Goal: Book appointment/travel/reservation

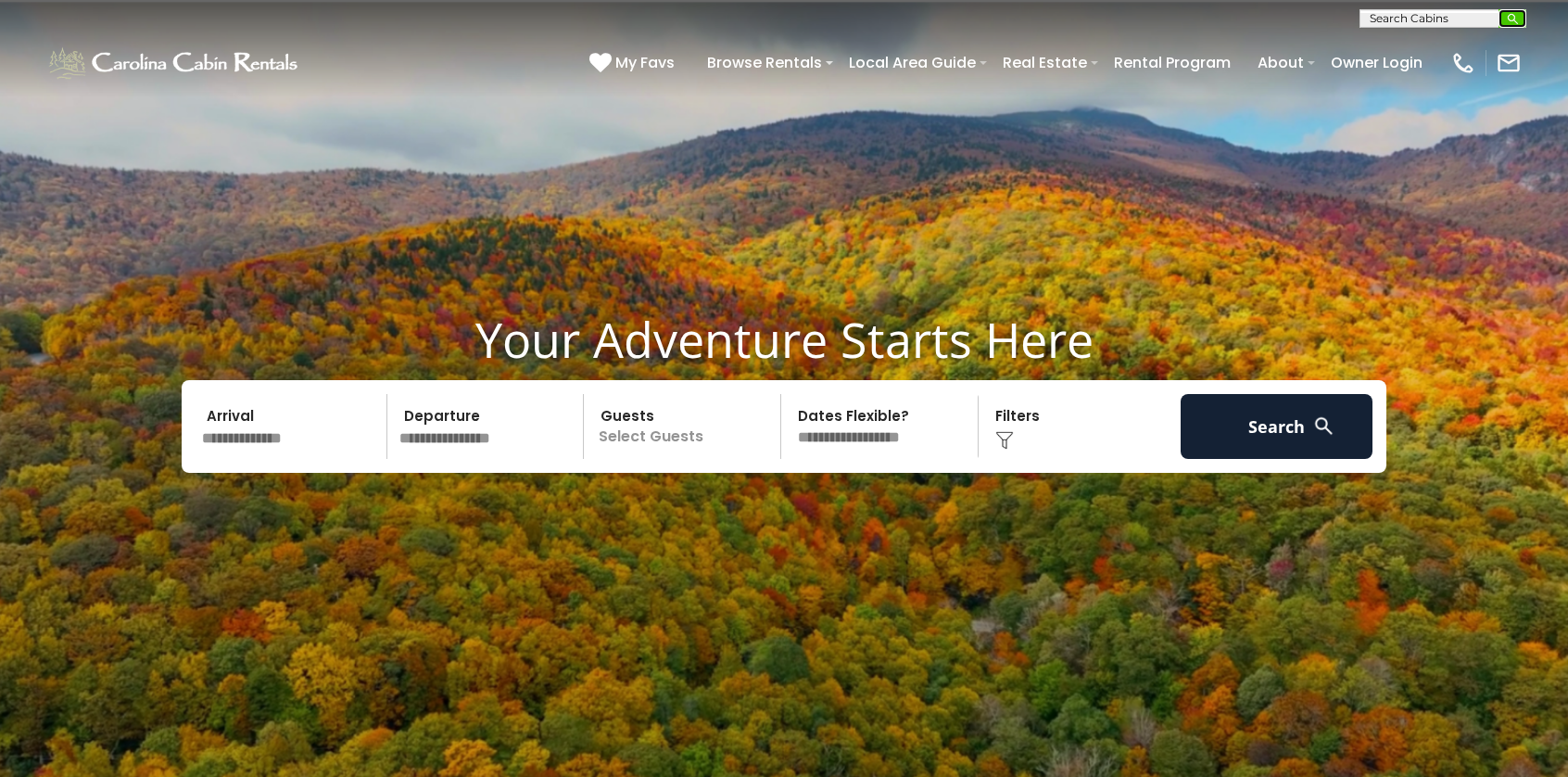
click at [1518, 20] on img "submit" at bounding box center [1513, 19] width 14 height 14
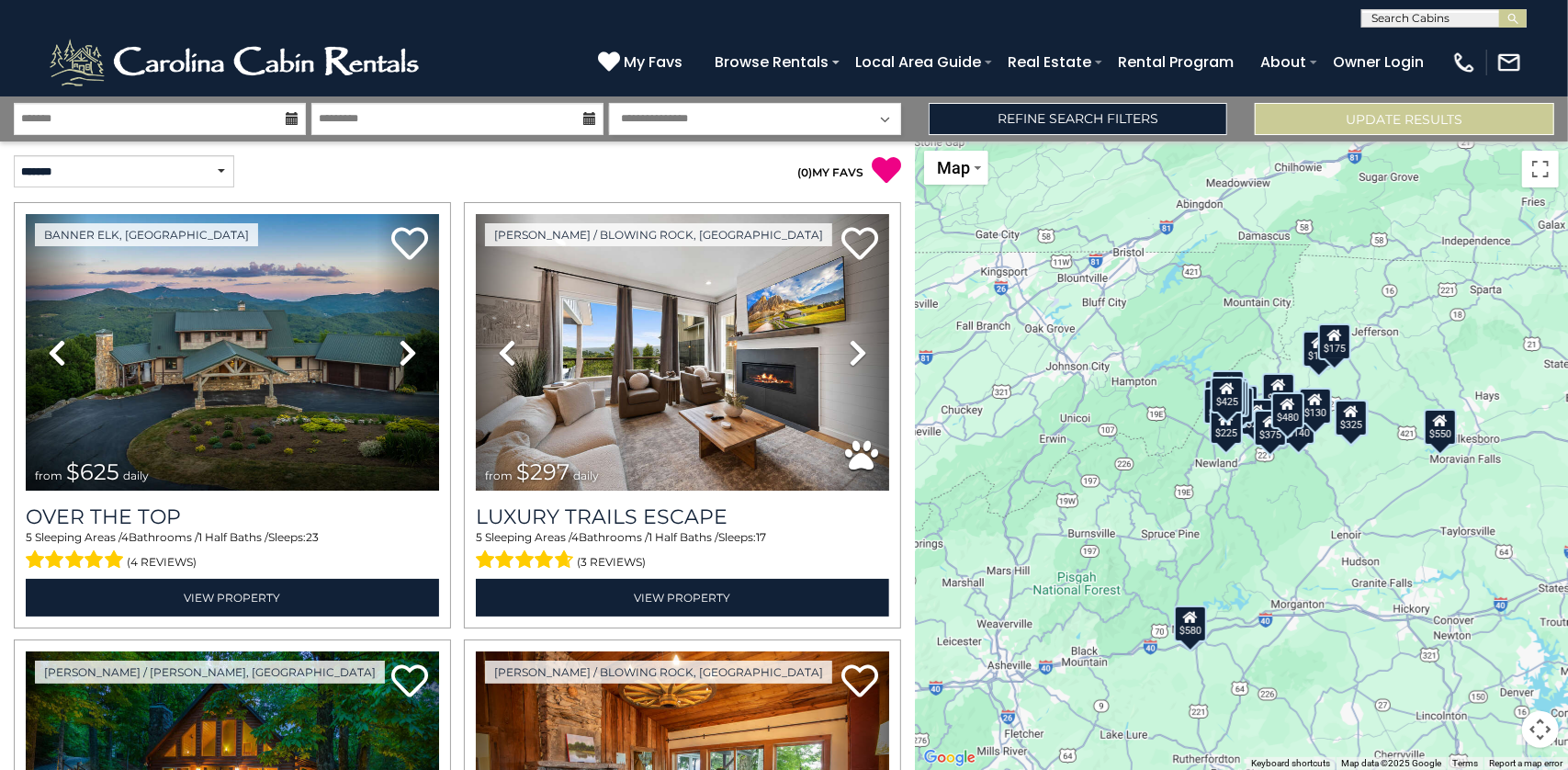
click at [1483, 13] on input "text" at bounding box center [1443, 22] width 161 height 19
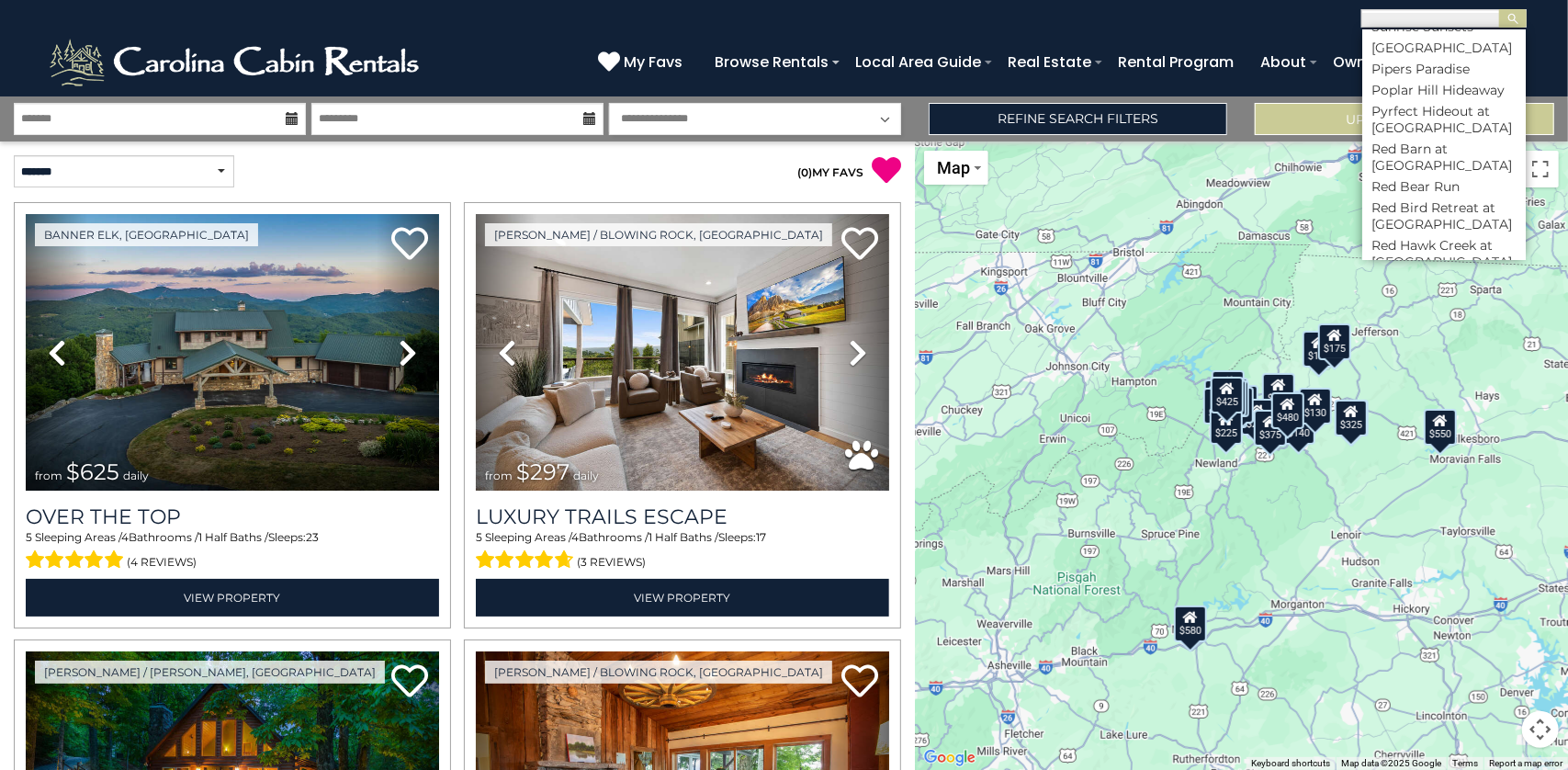
scroll to position [6709, 0]
click at [1417, 68] on li "Pine Ridge Retreat" at bounding box center [1444, 59] width 163 height 17
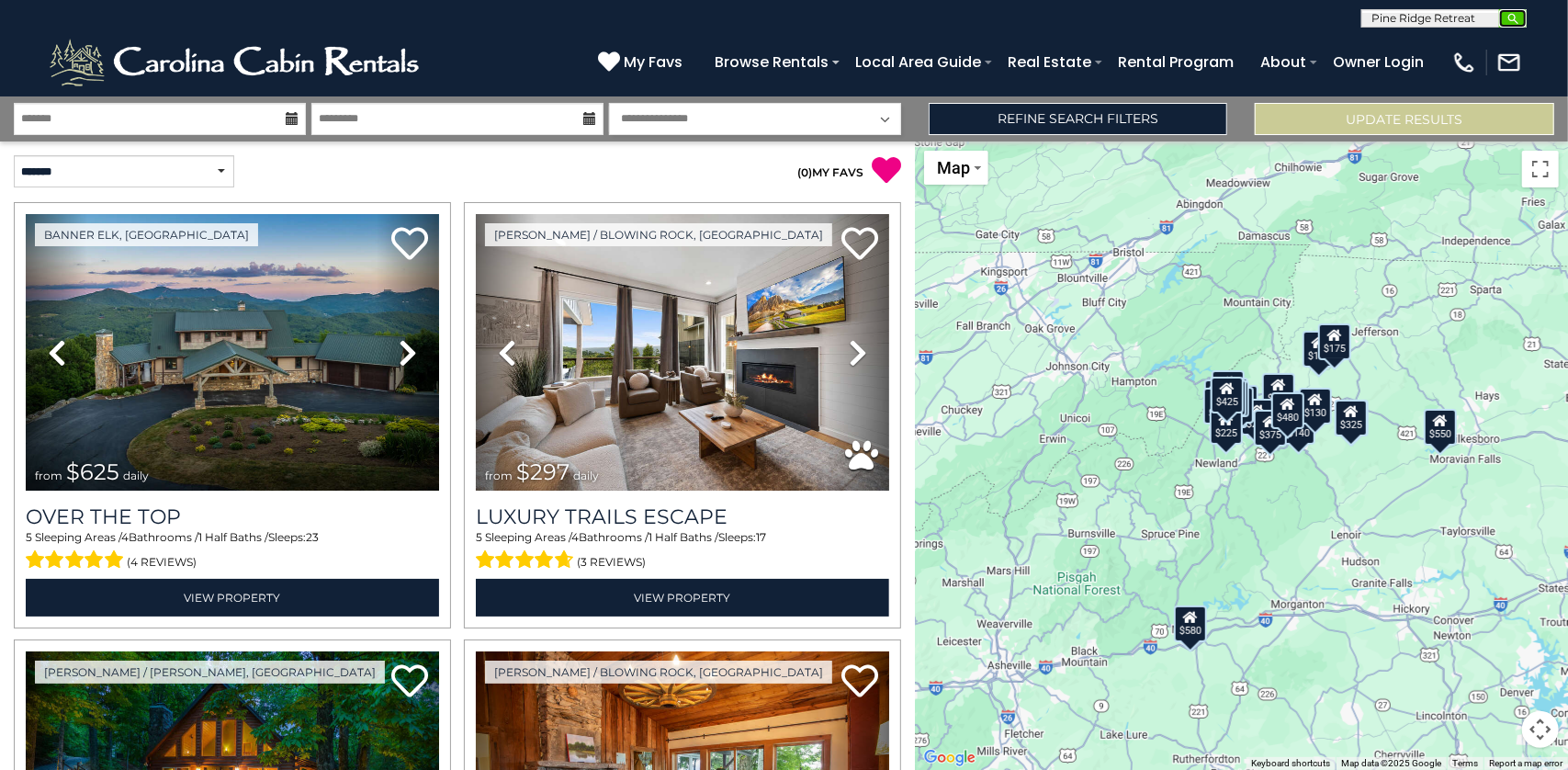
click at [1510, 17] on img "submit" at bounding box center [1514, 19] width 14 height 14
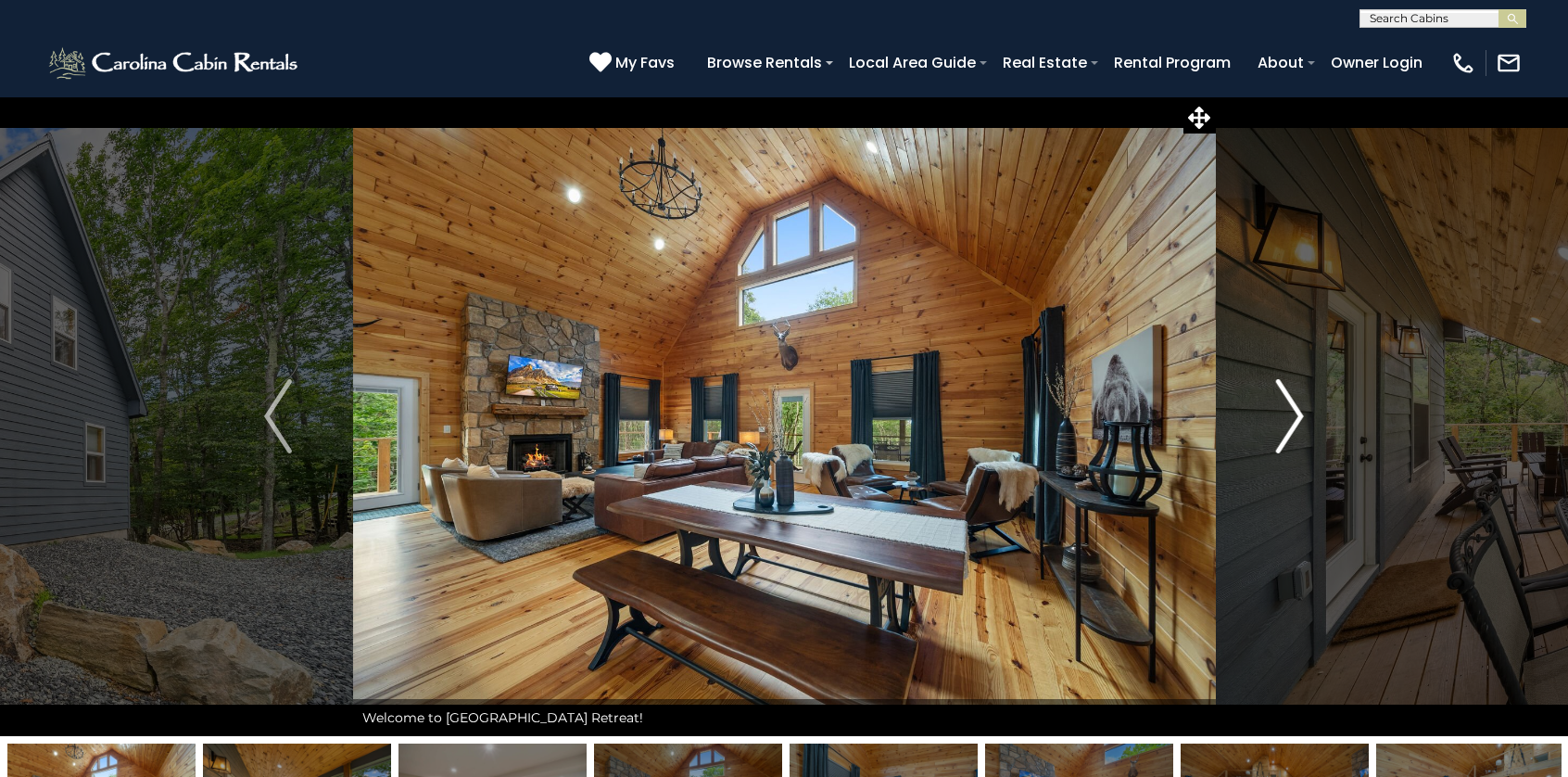
click at [1297, 416] on img "Next" at bounding box center [1290, 416] width 28 height 74
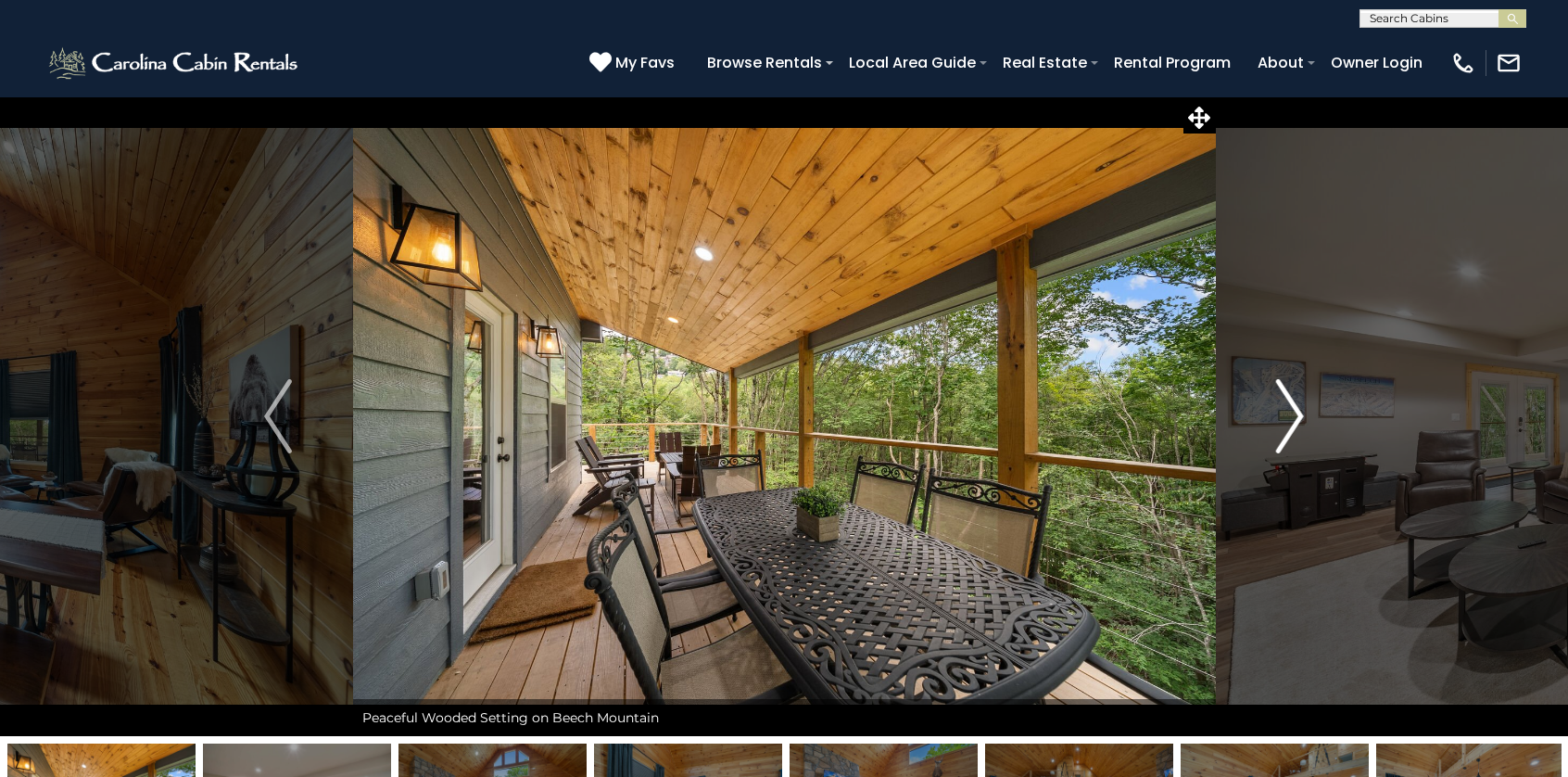
click at [1297, 416] on img "Next" at bounding box center [1290, 416] width 28 height 74
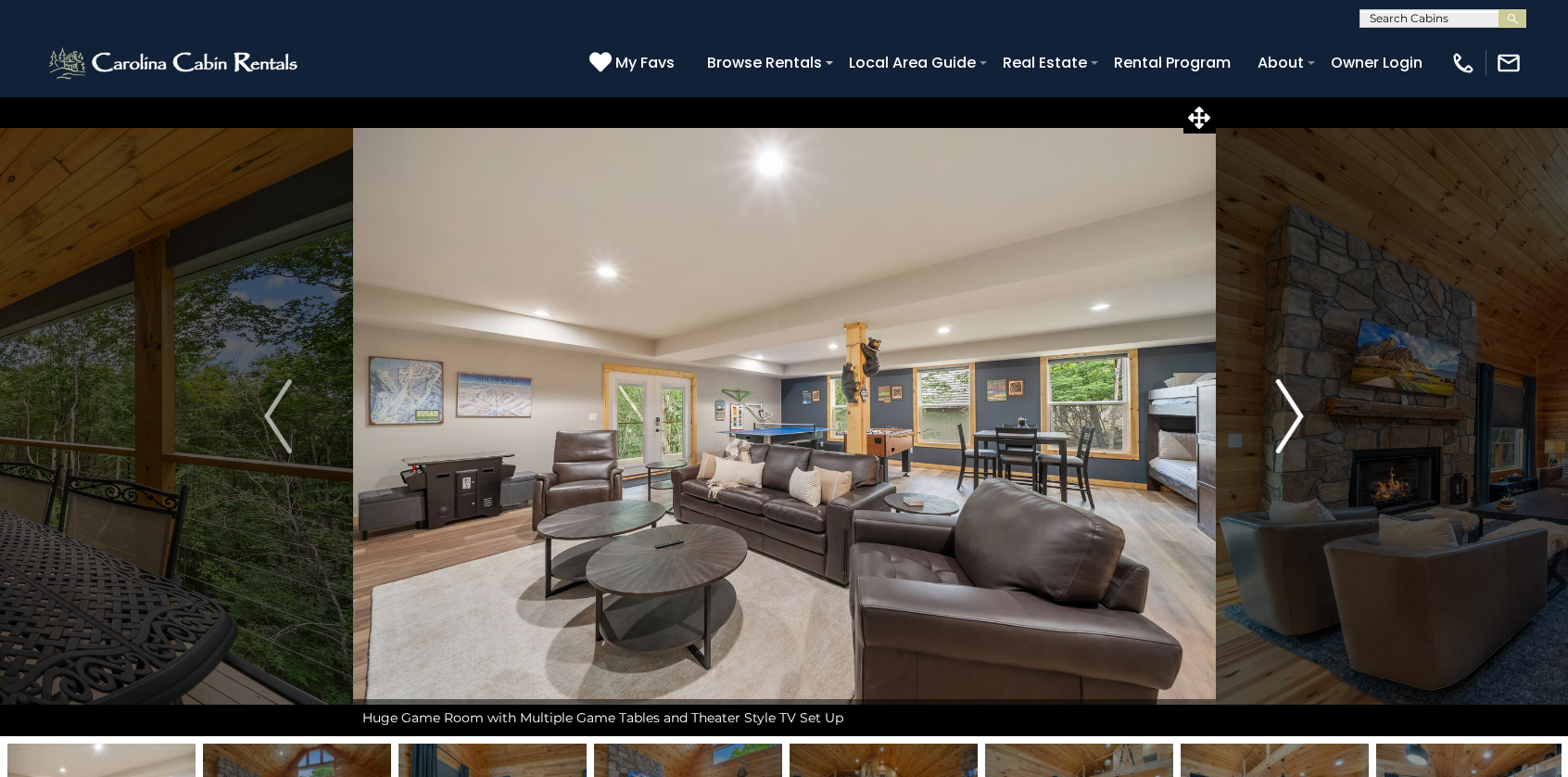
click at [1298, 416] on img "Next" at bounding box center [1290, 416] width 28 height 74
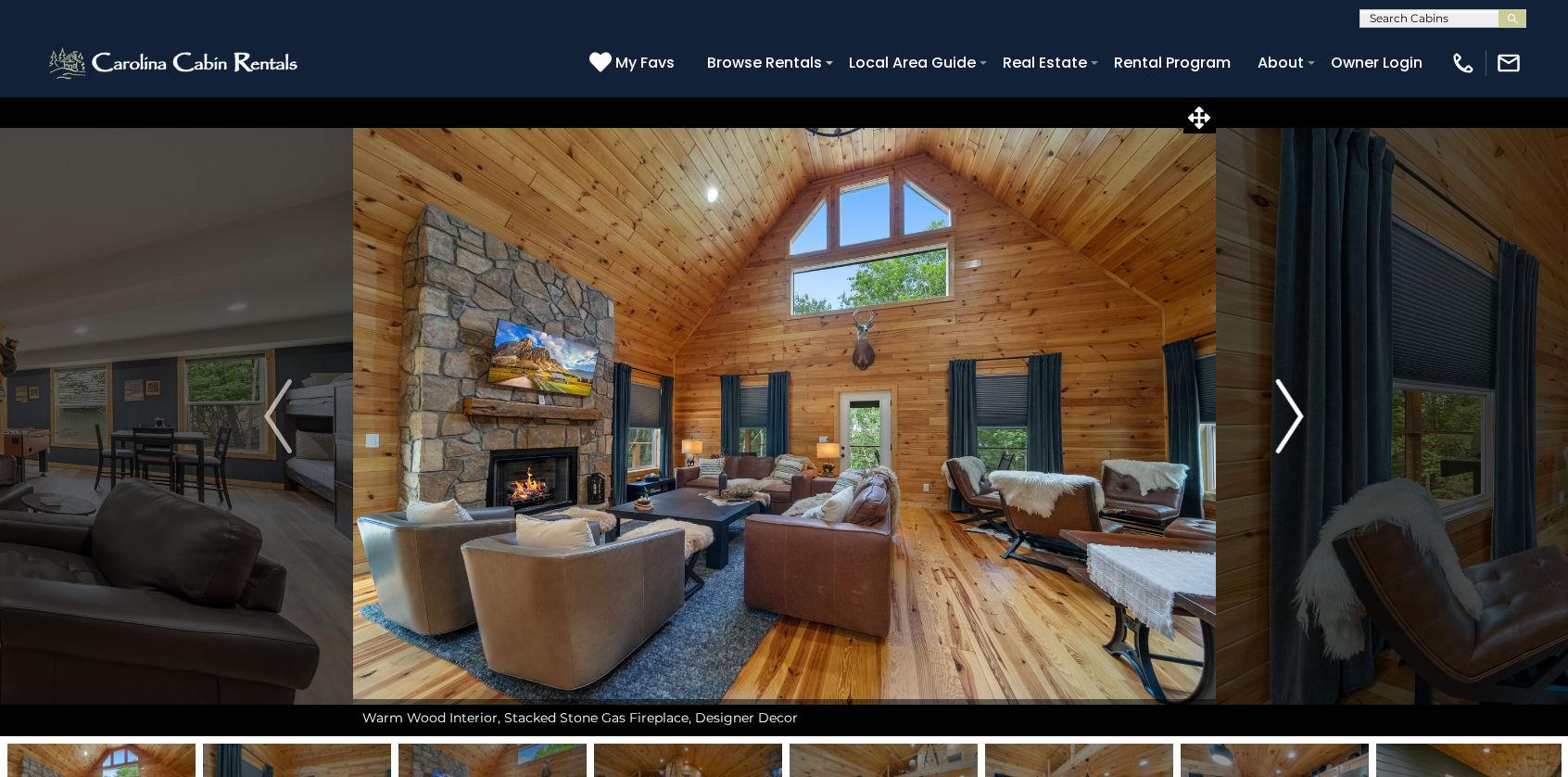
click at [1299, 416] on img "Next" at bounding box center [1290, 416] width 28 height 74
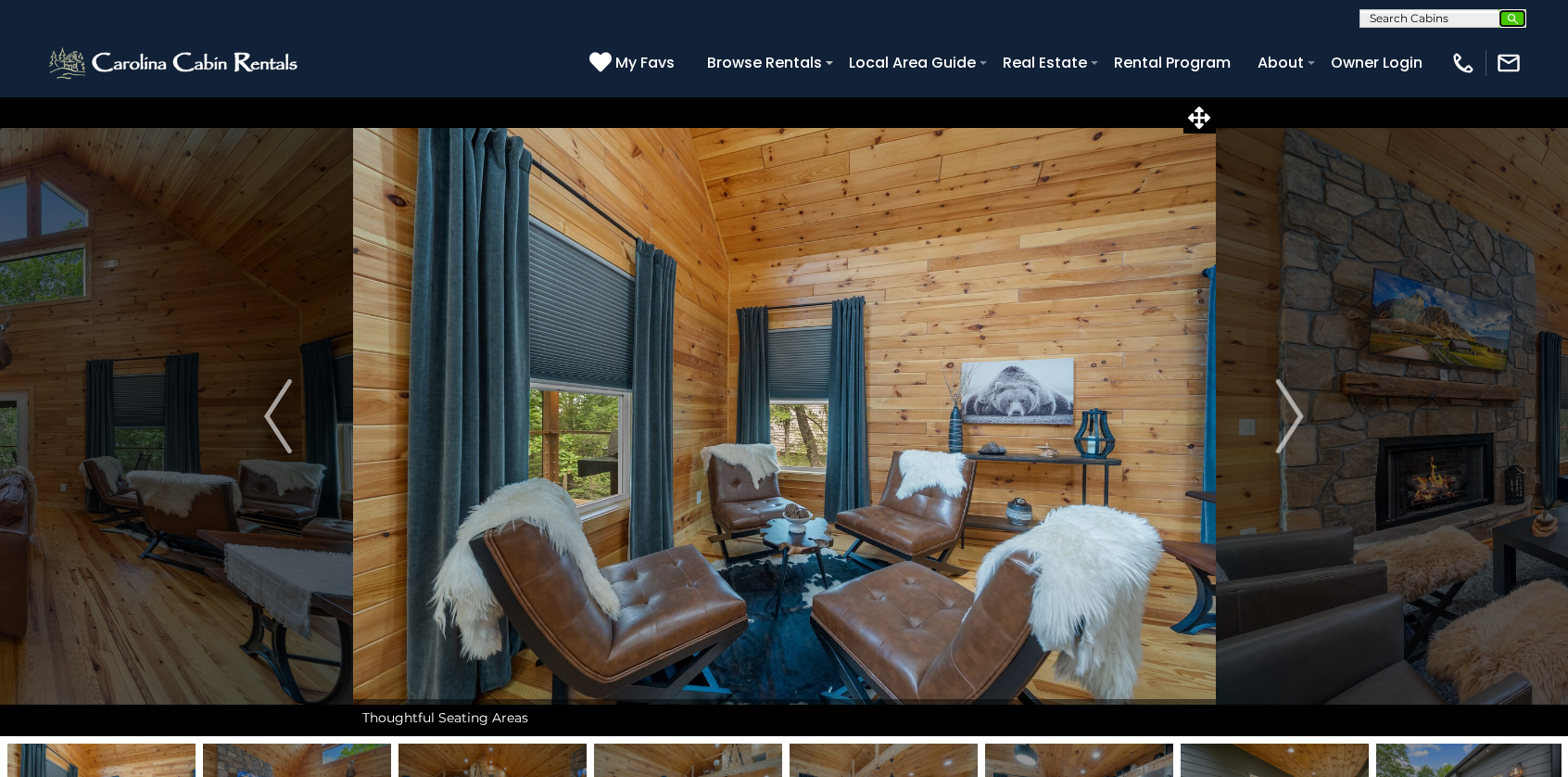
click at [1518, 20] on img "submit" at bounding box center [1513, 19] width 14 height 14
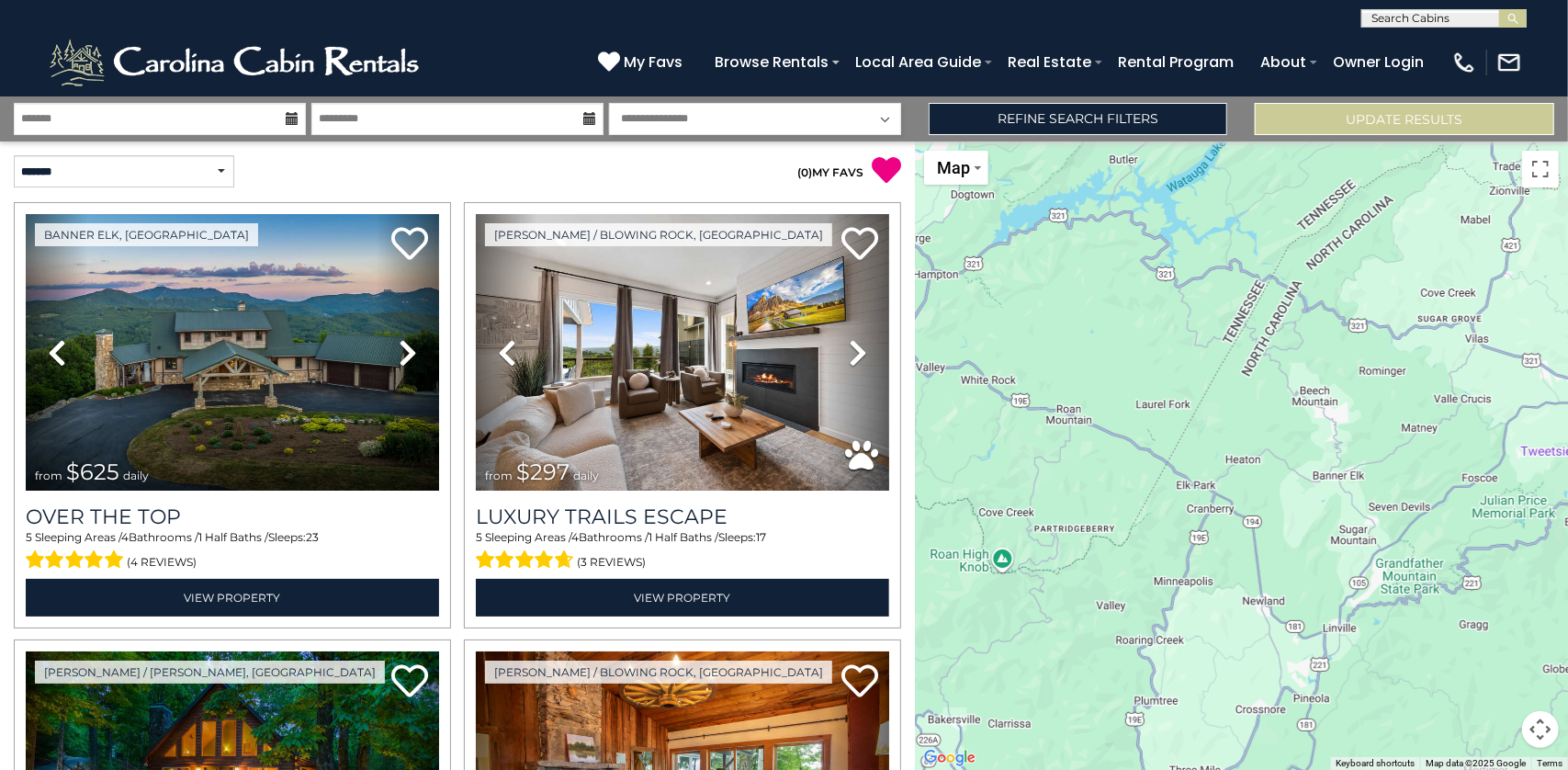
click at [1477, 19] on input "text" at bounding box center [1443, 22] width 161 height 19
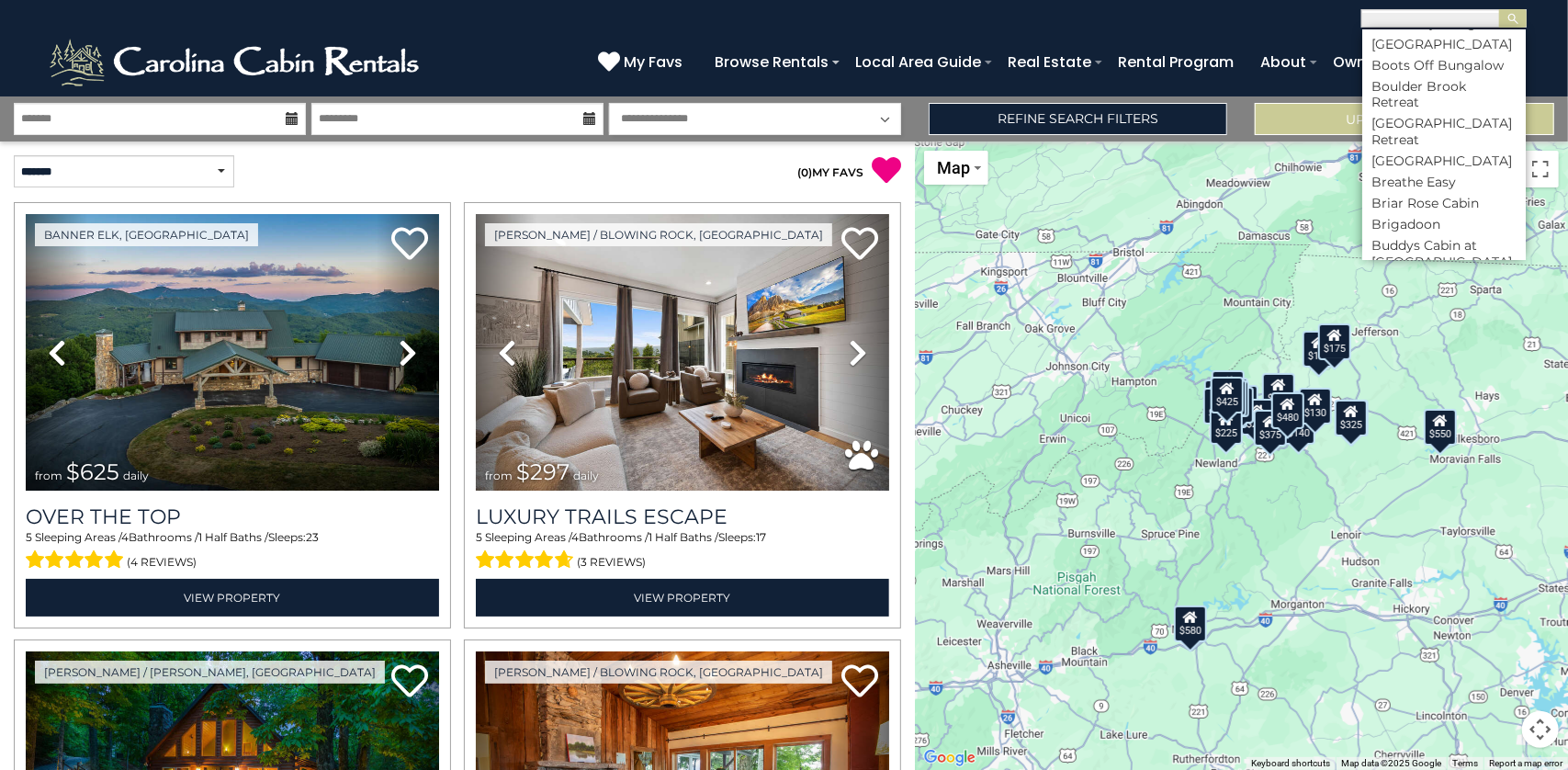
scroll to position [1838, 0]
click at [1431, 59] on li "Blue Ridge Retreat" at bounding box center [1444, 51] width 163 height 17
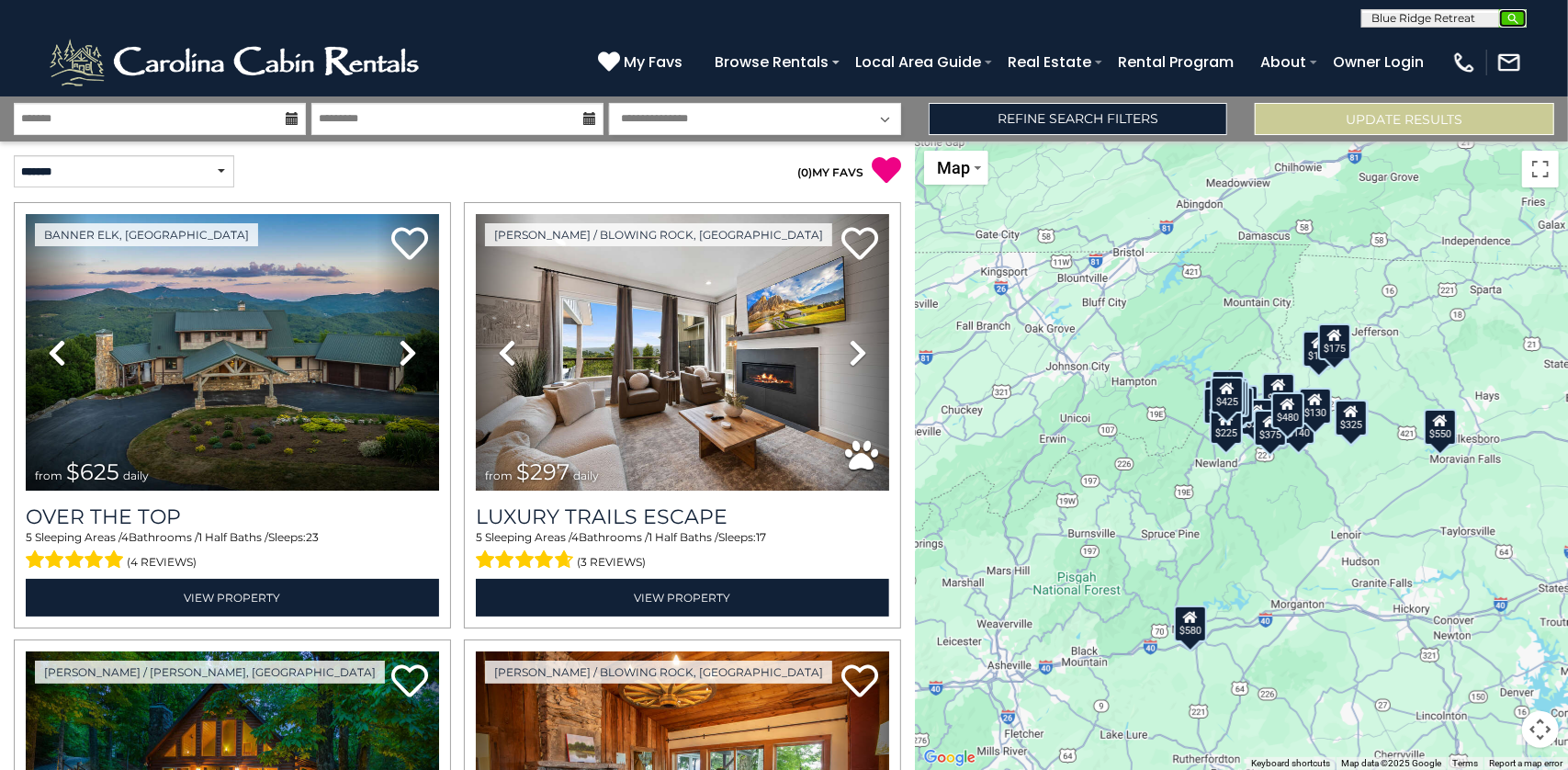
click at [1515, 18] on img "submit" at bounding box center [1514, 19] width 14 height 14
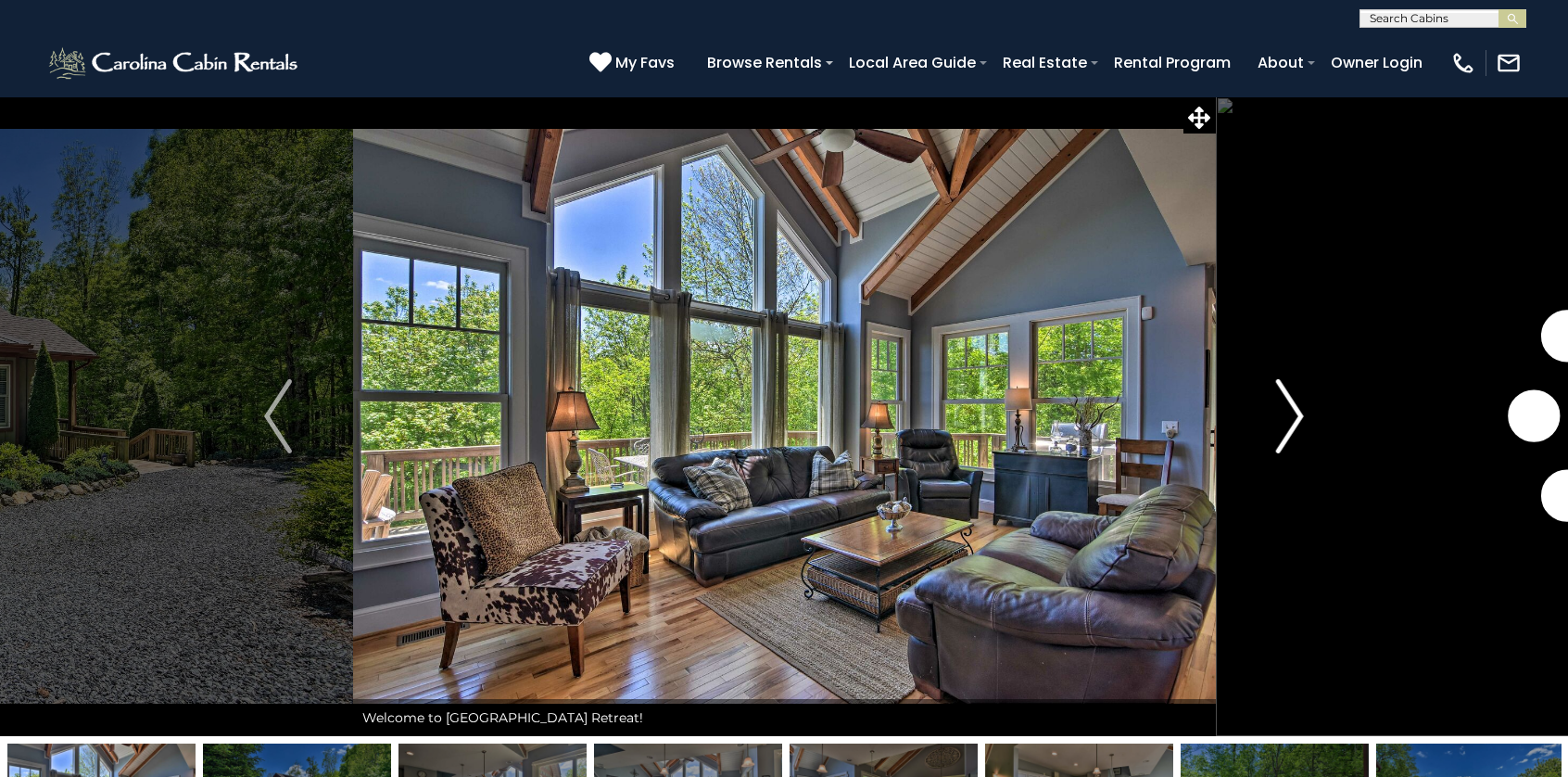
click at [1288, 410] on img "Next" at bounding box center [1290, 416] width 28 height 74
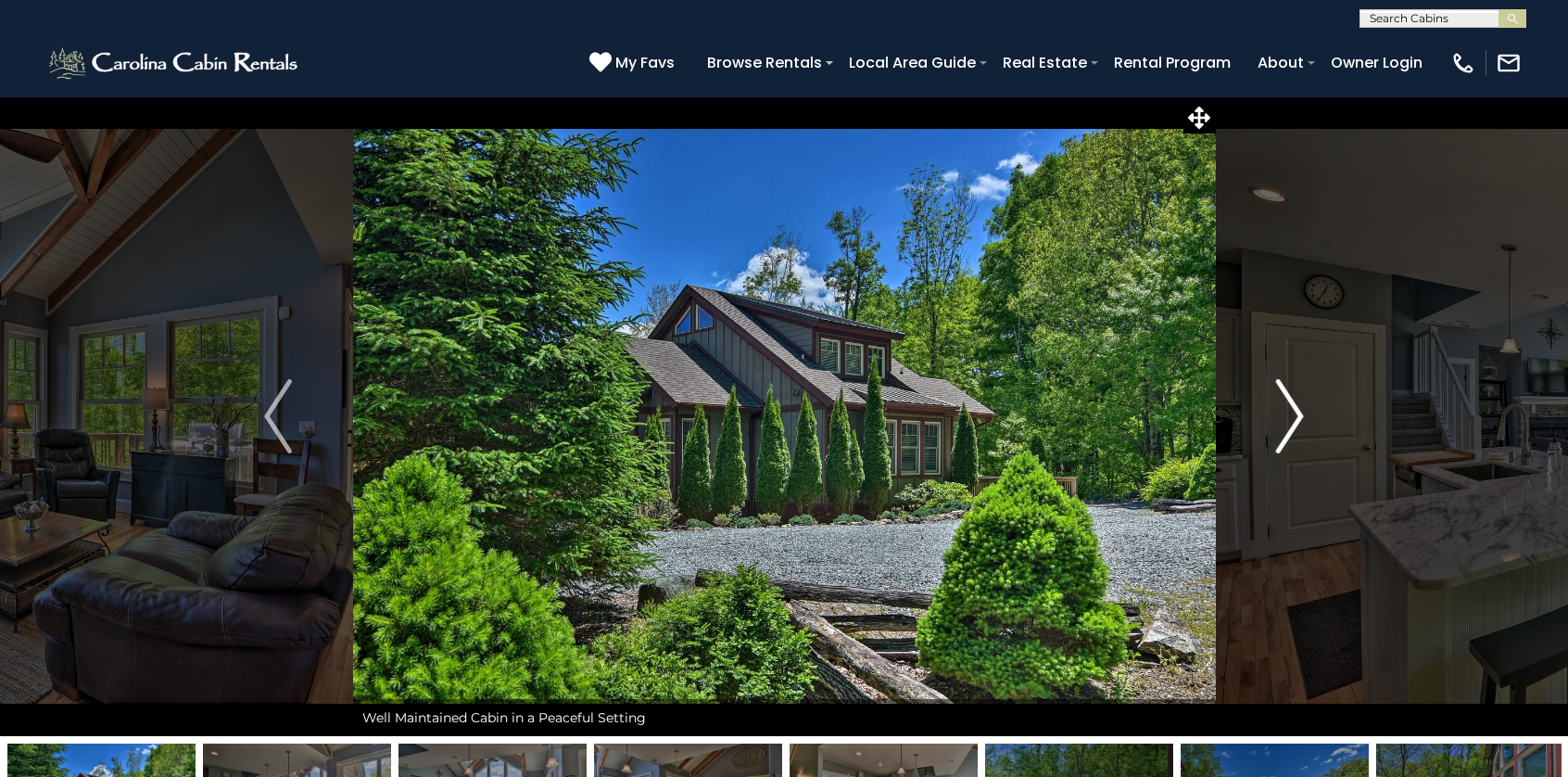
click at [1288, 411] on img "Next" at bounding box center [1290, 416] width 28 height 74
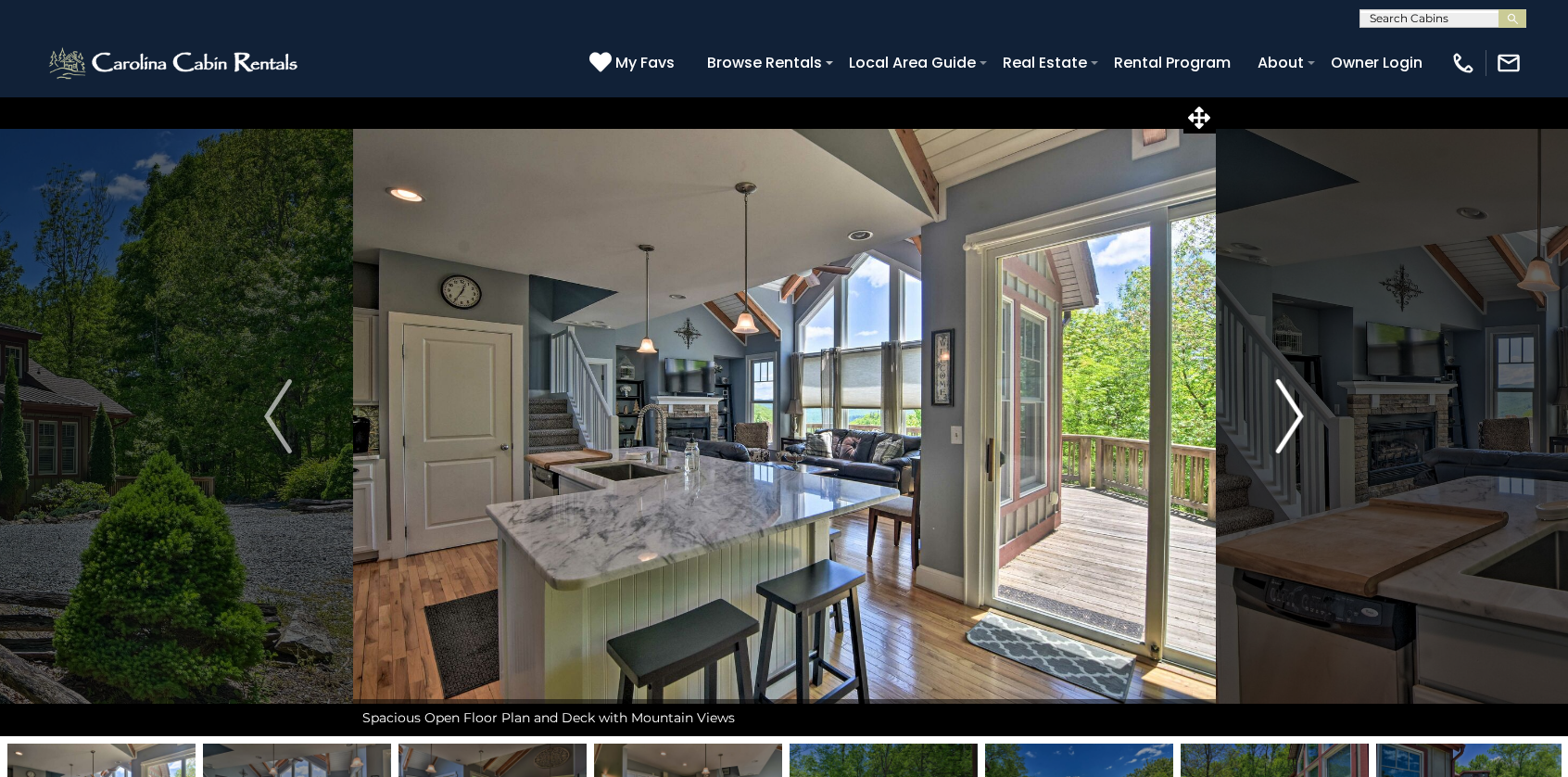
click at [1286, 414] on img "Next" at bounding box center [1290, 416] width 28 height 74
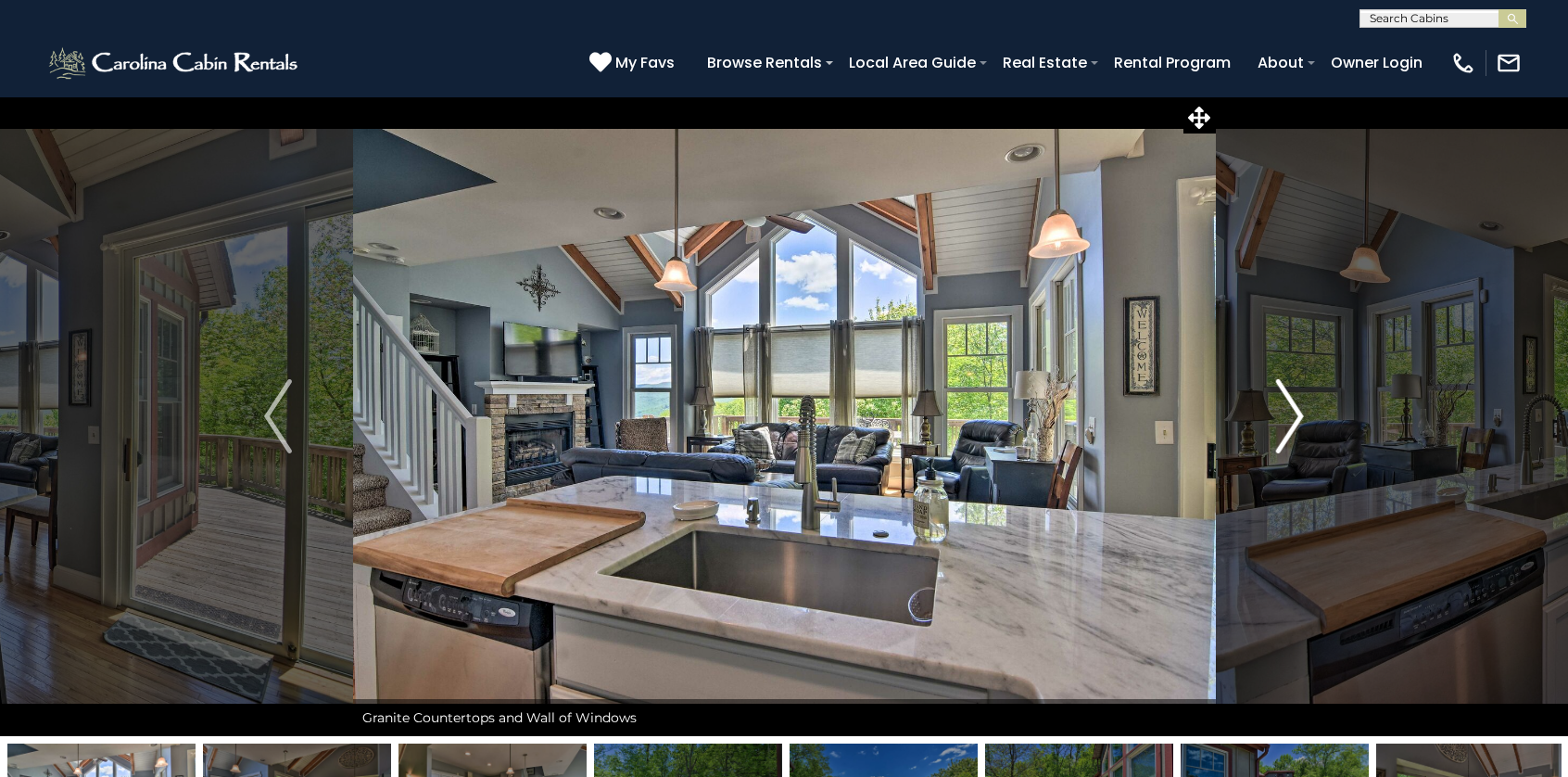
click at [1287, 415] on img "Next" at bounding box center [1290, 416] width 28 height 74
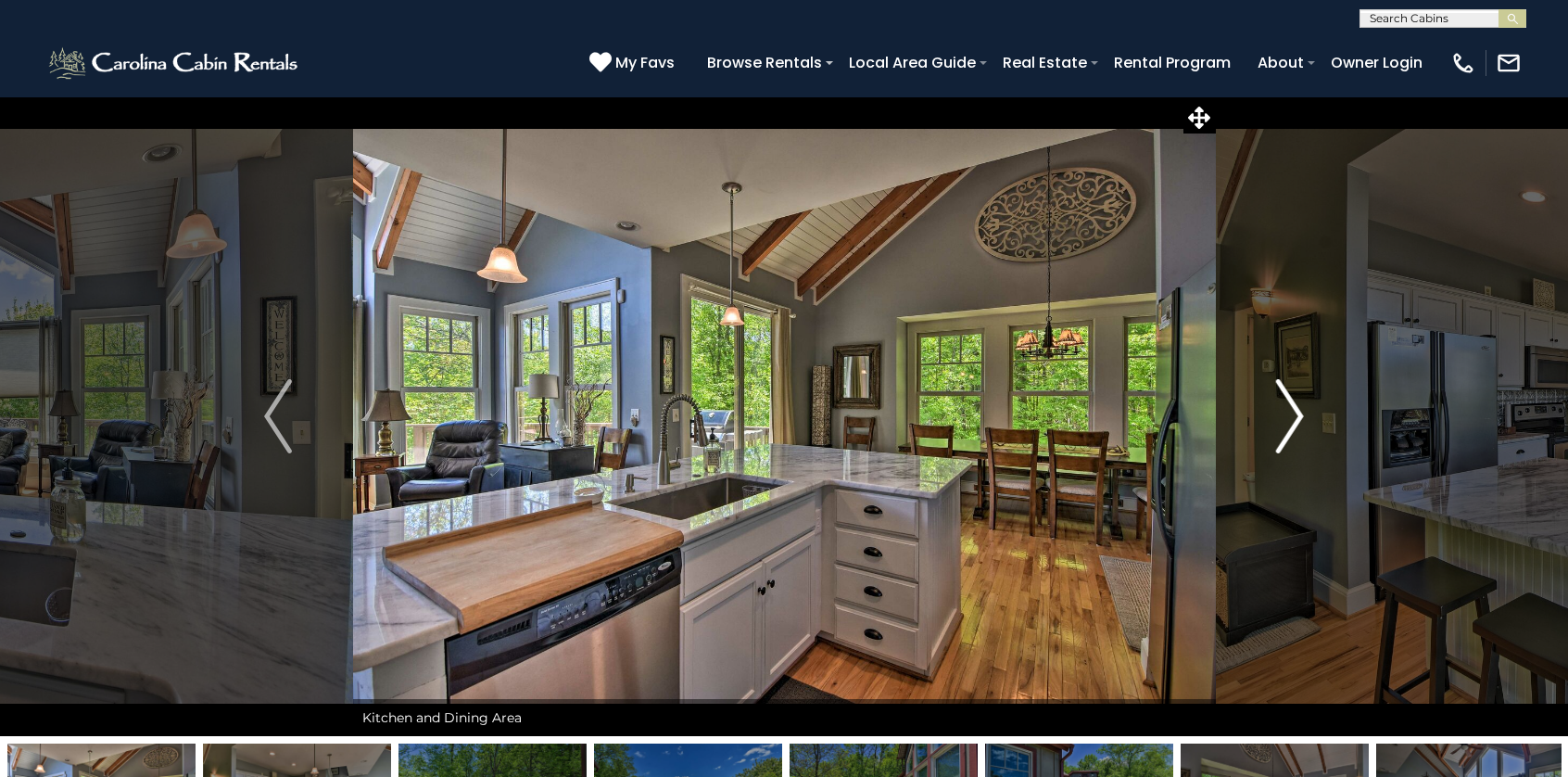
click at [1288, 416] on img "Next" at bounding box center [1290, 416] width 28 height 74
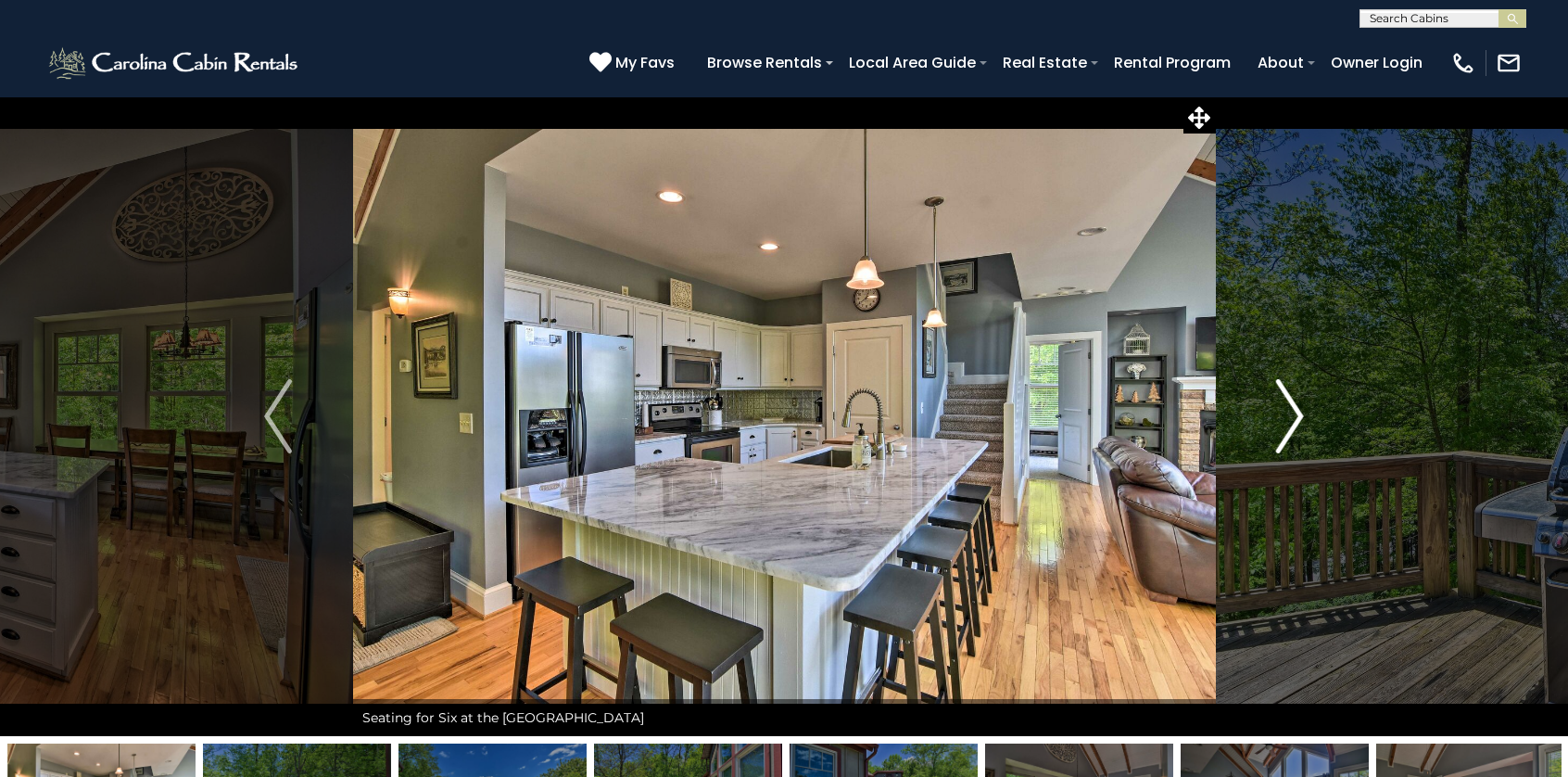
click at [1288, 416] on img "Next" at bounding box center [1290, 416] width 28 height 74
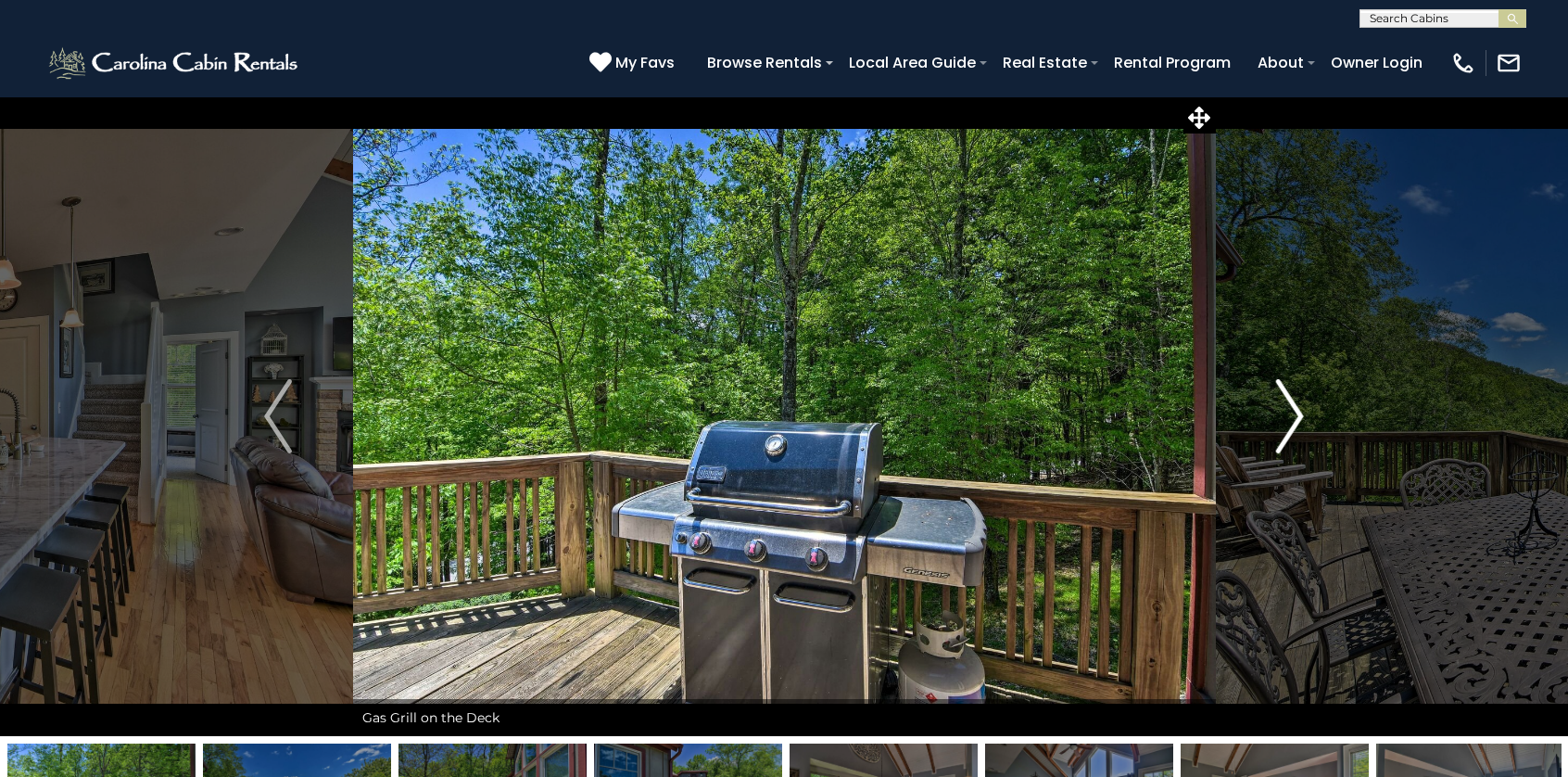
click at [1288, 416] on img "Next" at bounding box center [1290, 416] width 28 height 74
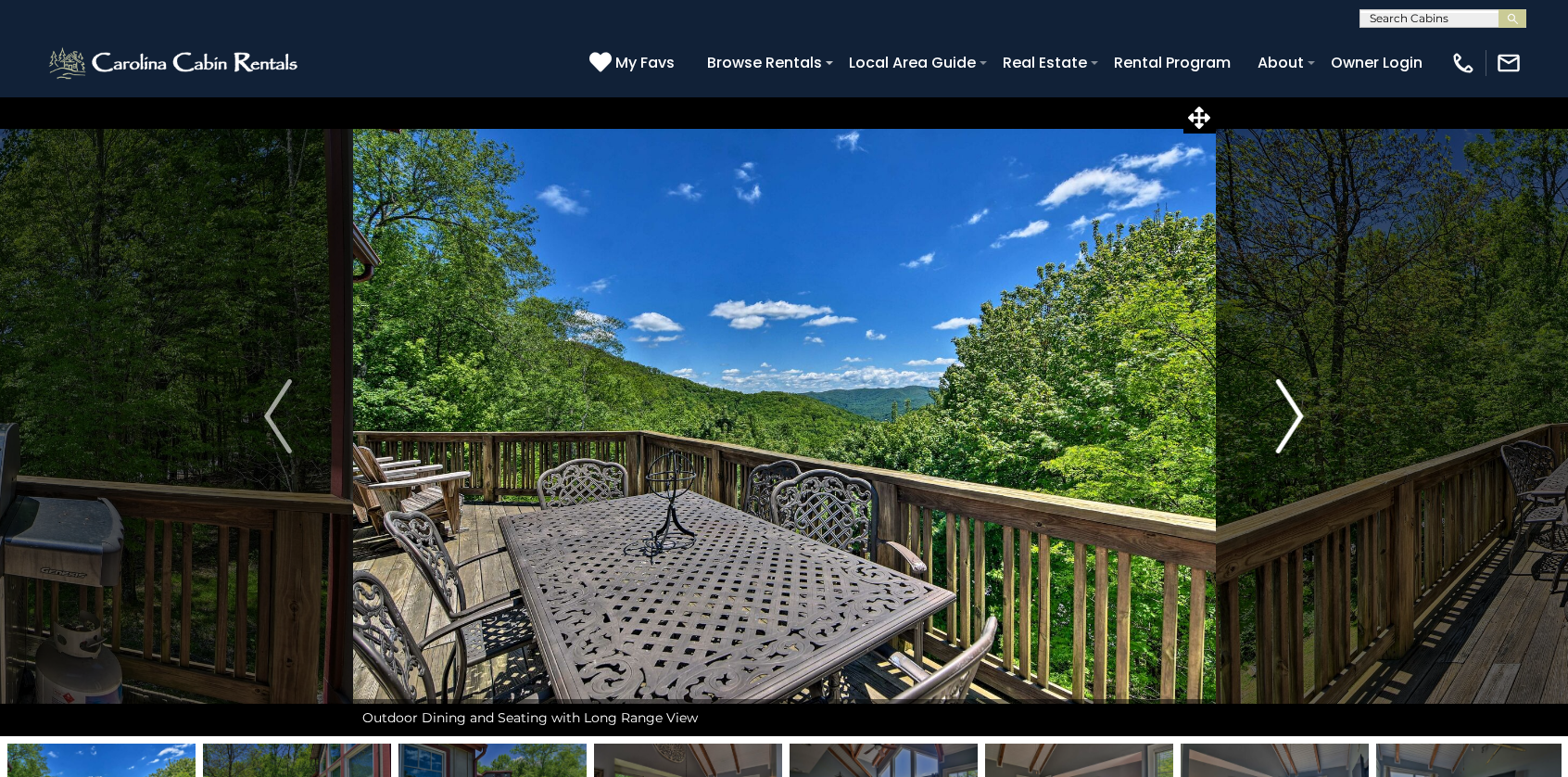
click at [1288, 416] on img "Next" at bounding box center [1290, 416] width 28 height 74
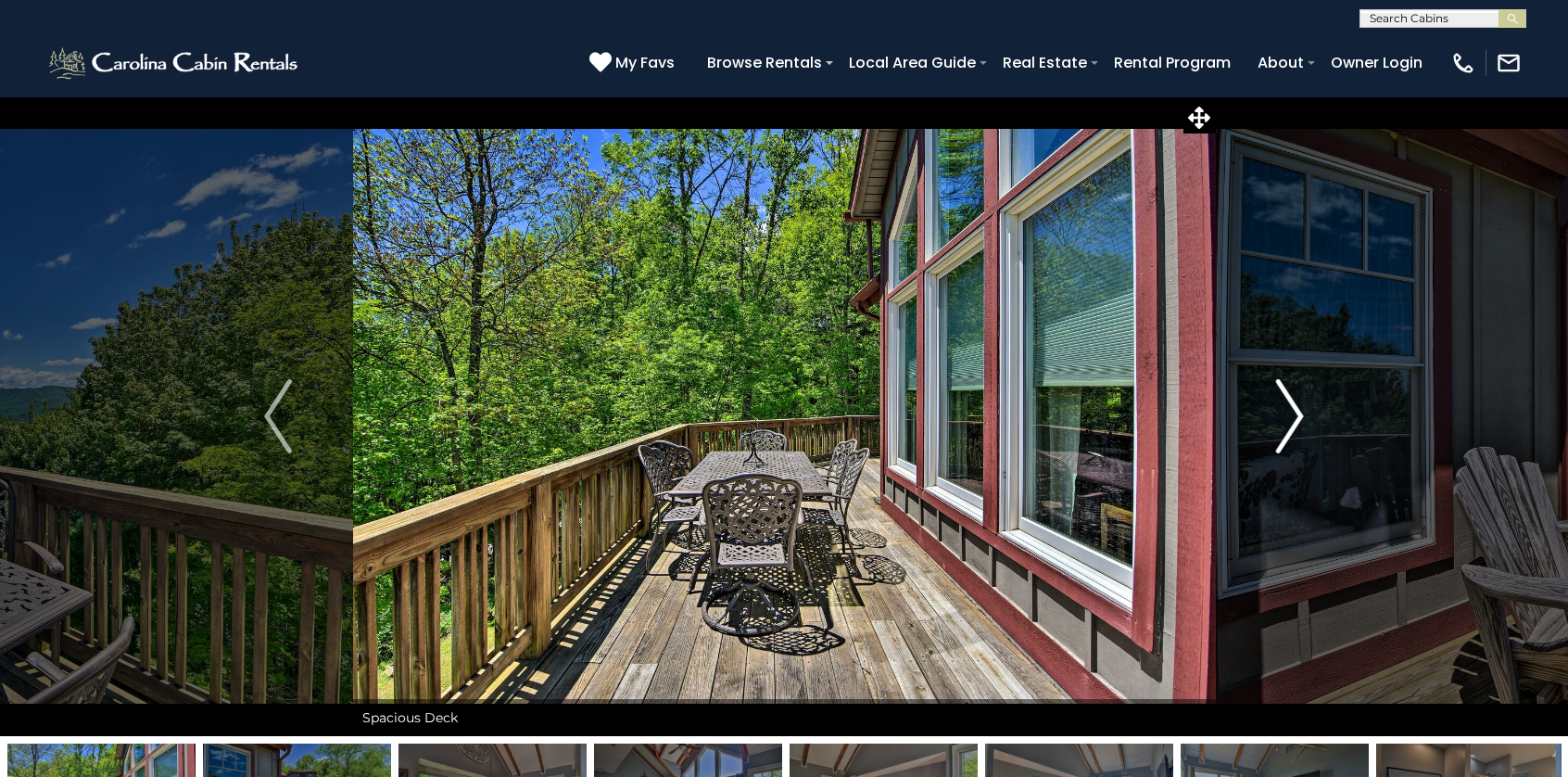
click at [1288, 416] on img "Next" at bounding box center [1290, 416] width 28 height 74
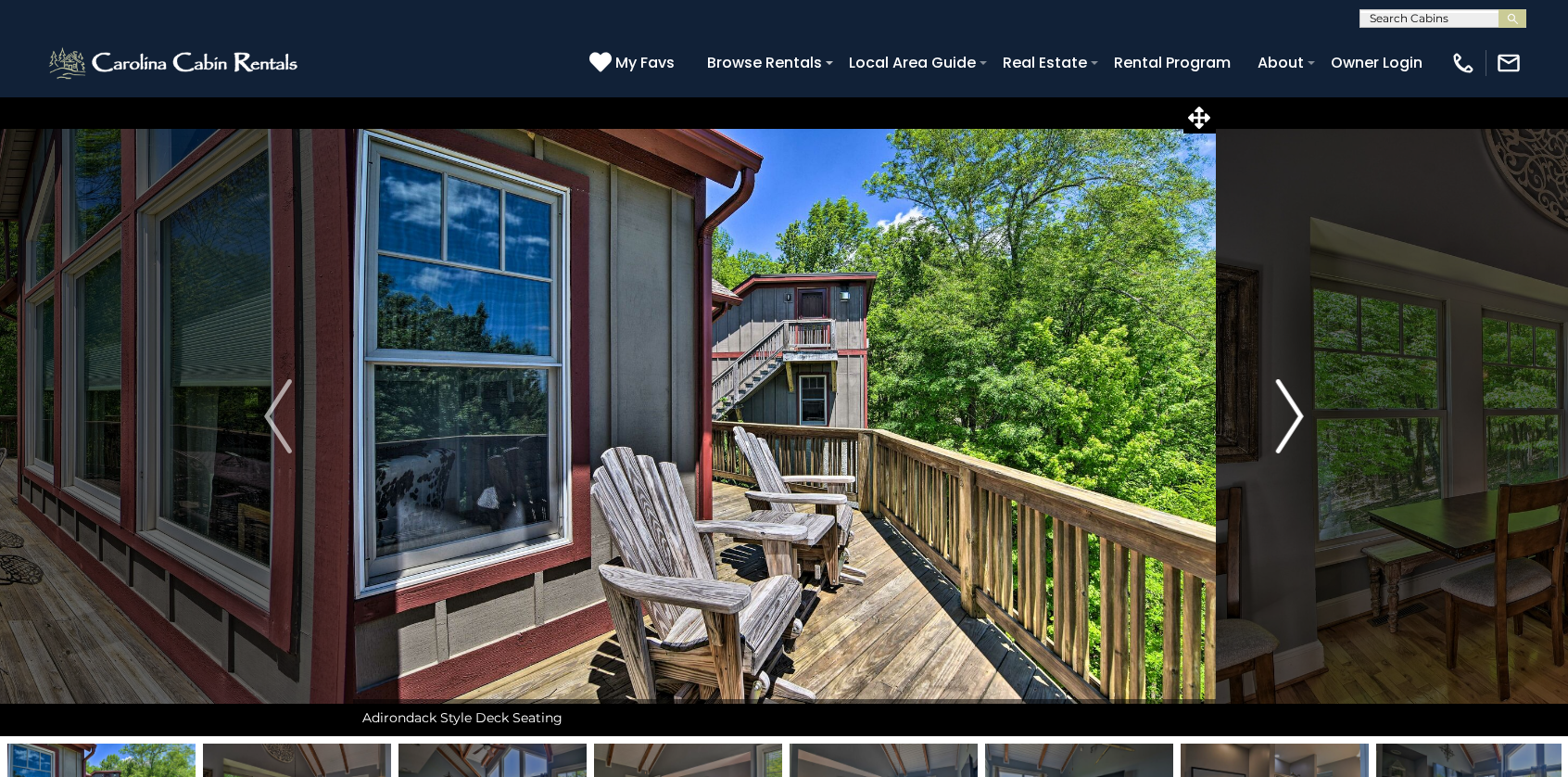
click at [1288, 416] on img "Next" at bounding box center [1290, 416] width 28 height 74
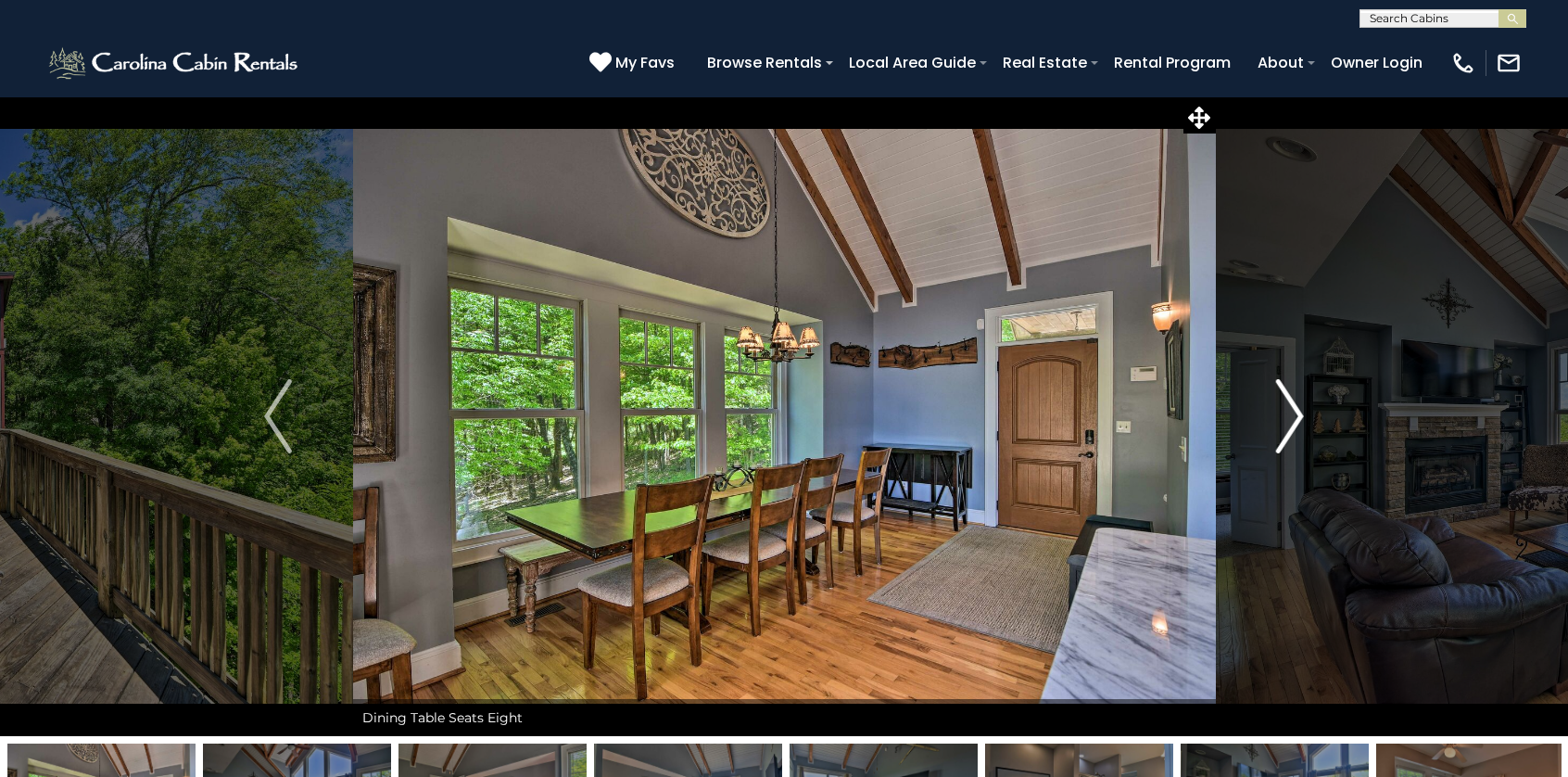
click at [1288, 416] on img "Next" at bounding box center [1290, 416] width 28 height 74
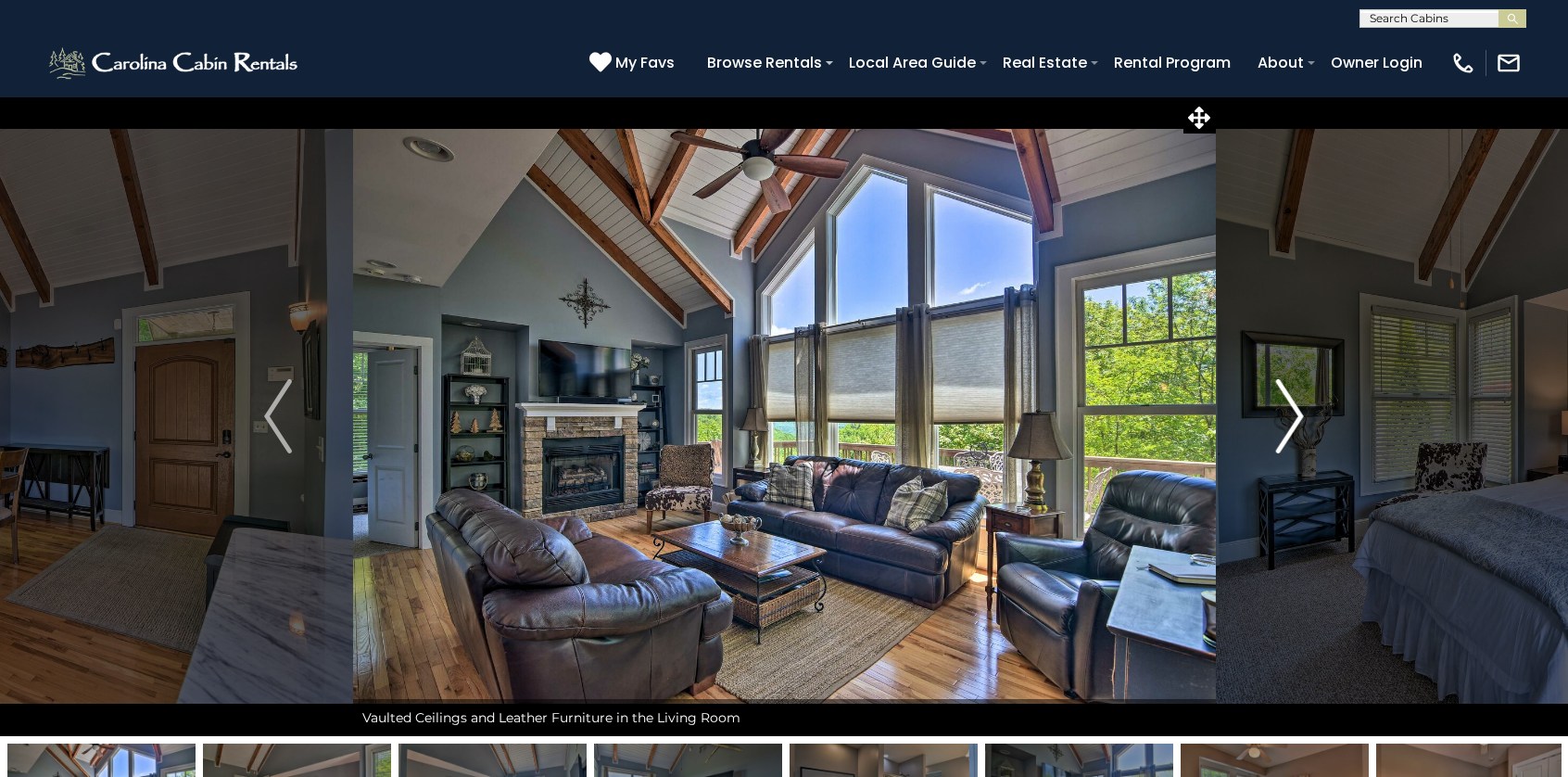
click at [1288, 416] on img "Next" at bounding box center [1290, 416] width 28 height 74
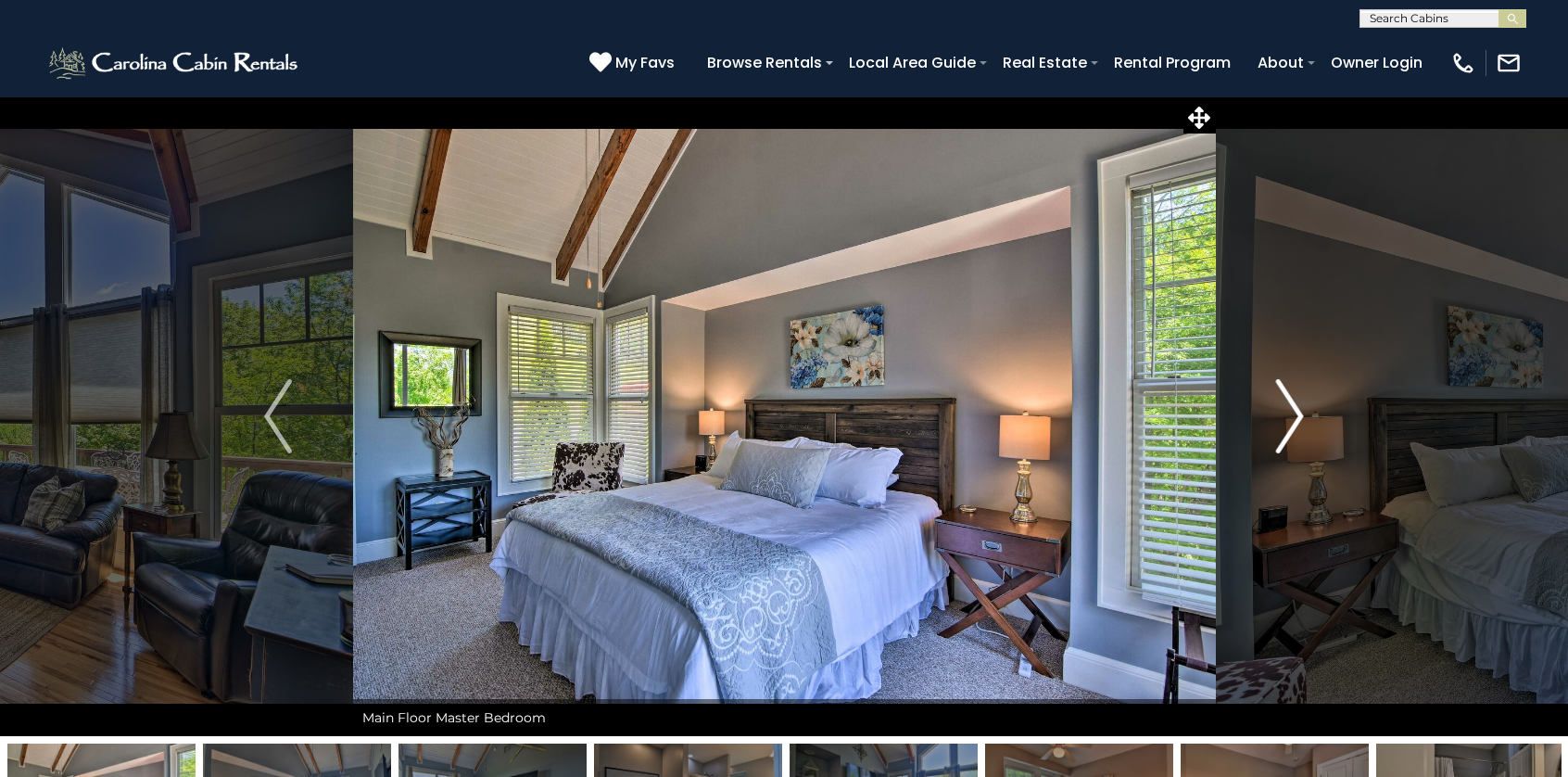
click at [1288, 417] on img "Next" at bounding box center [1290, 416] width 28 height 74
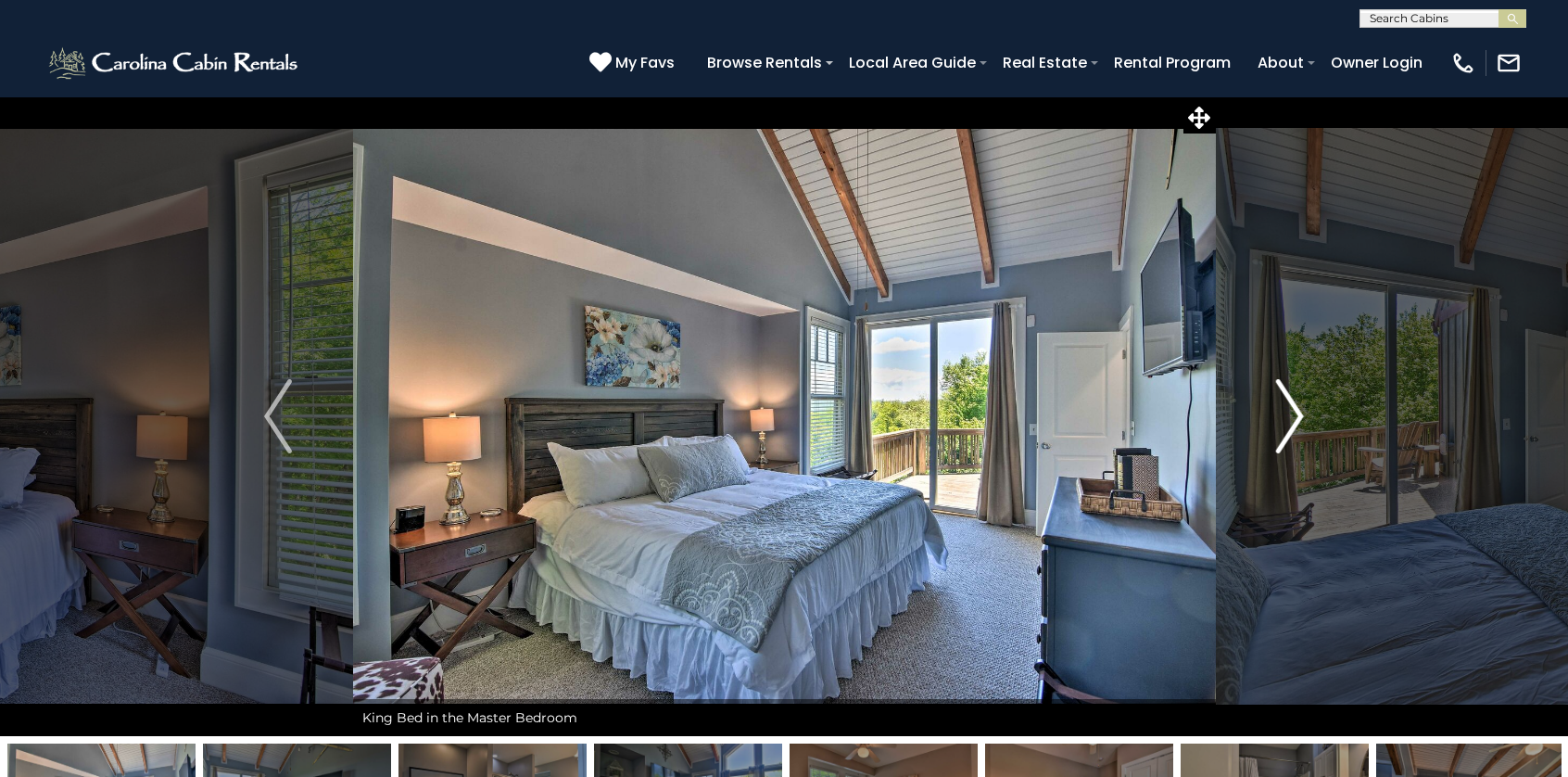
click at [1290, 418] on img "Next" at bounding box center [1290, 416] width 28 height 74
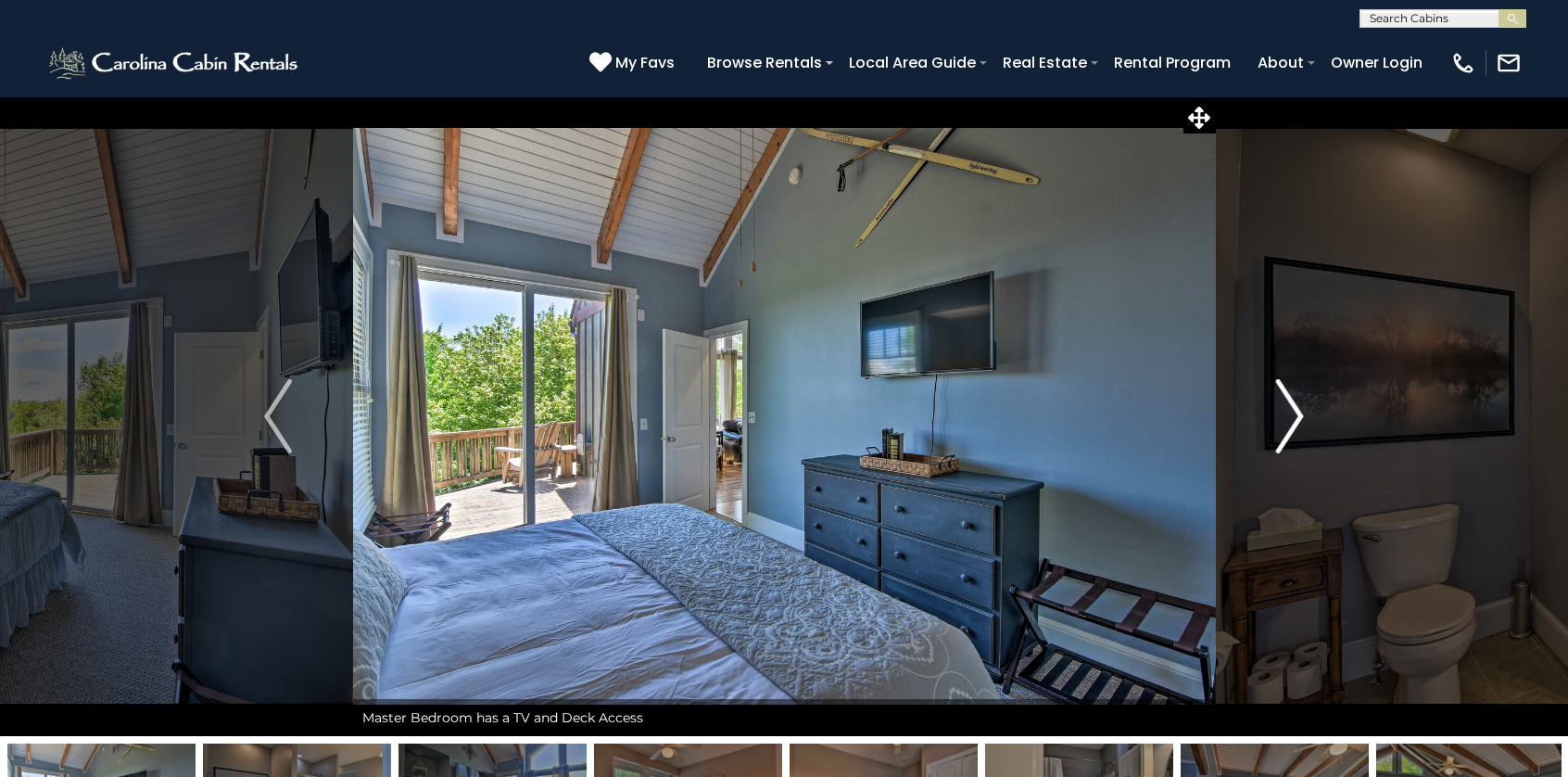
click at [1289, 418] on img "Next" at bounding box center [1290, 416] width 28 height 74
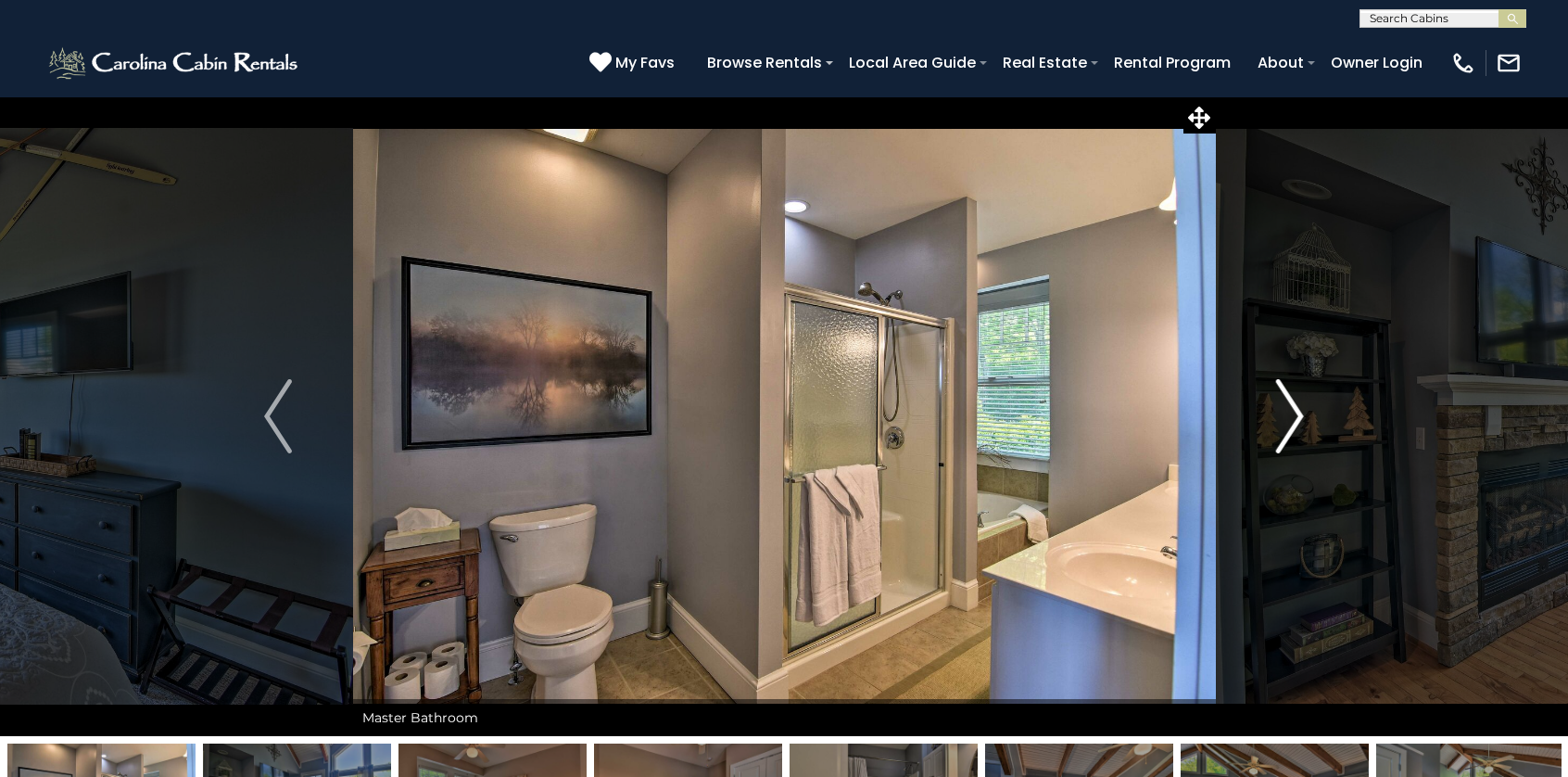
click at [1289, 418] on img "Next" at bounding box center [1290, 416] width 28 height 74
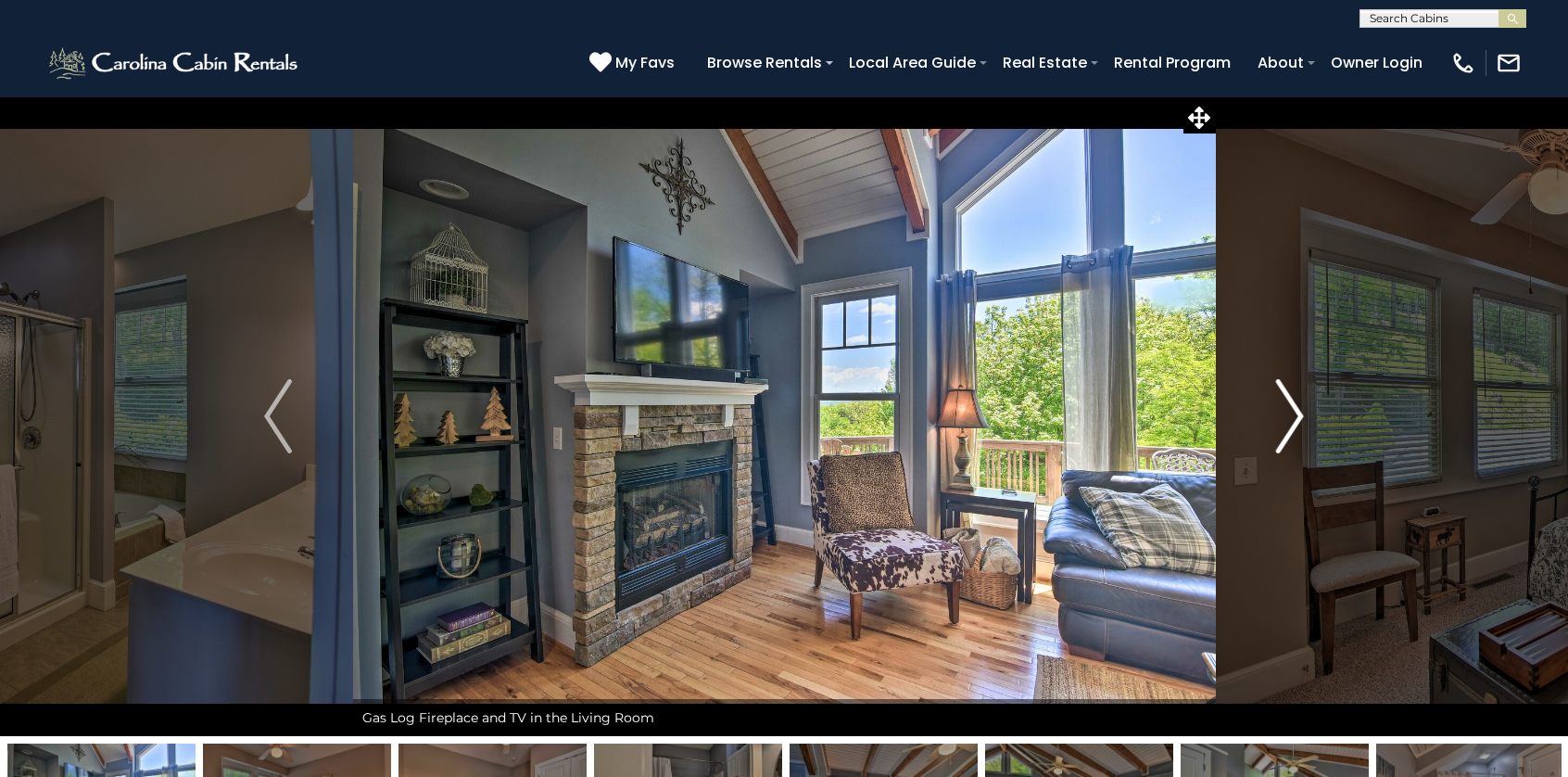
click at [1289, 418] on img "Next" at bounding box center [1290, 416] width 28 height 74
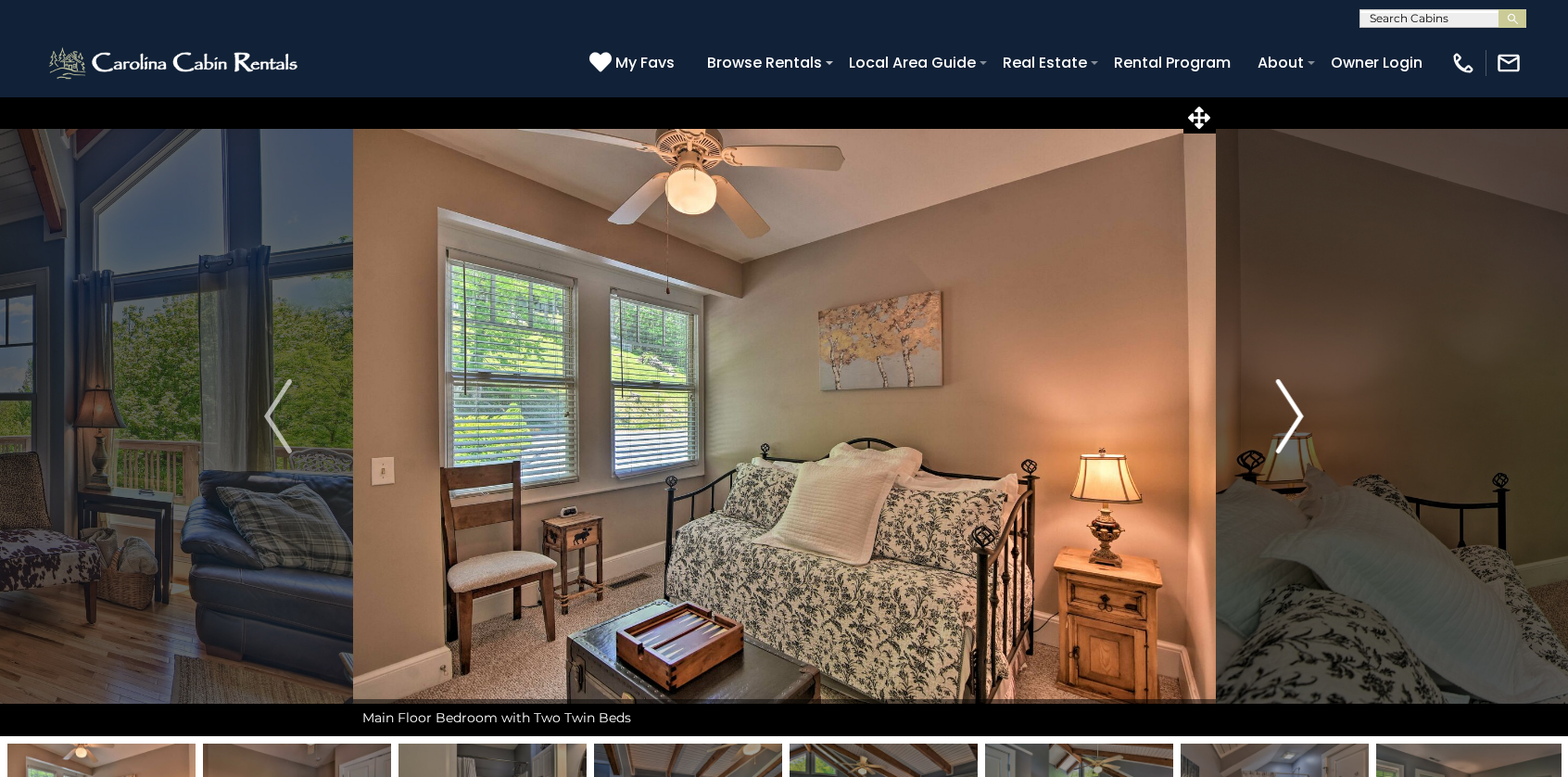
click at [1289, 418] on img "Next" at bounding box center [1290, 416] width 28 height 74
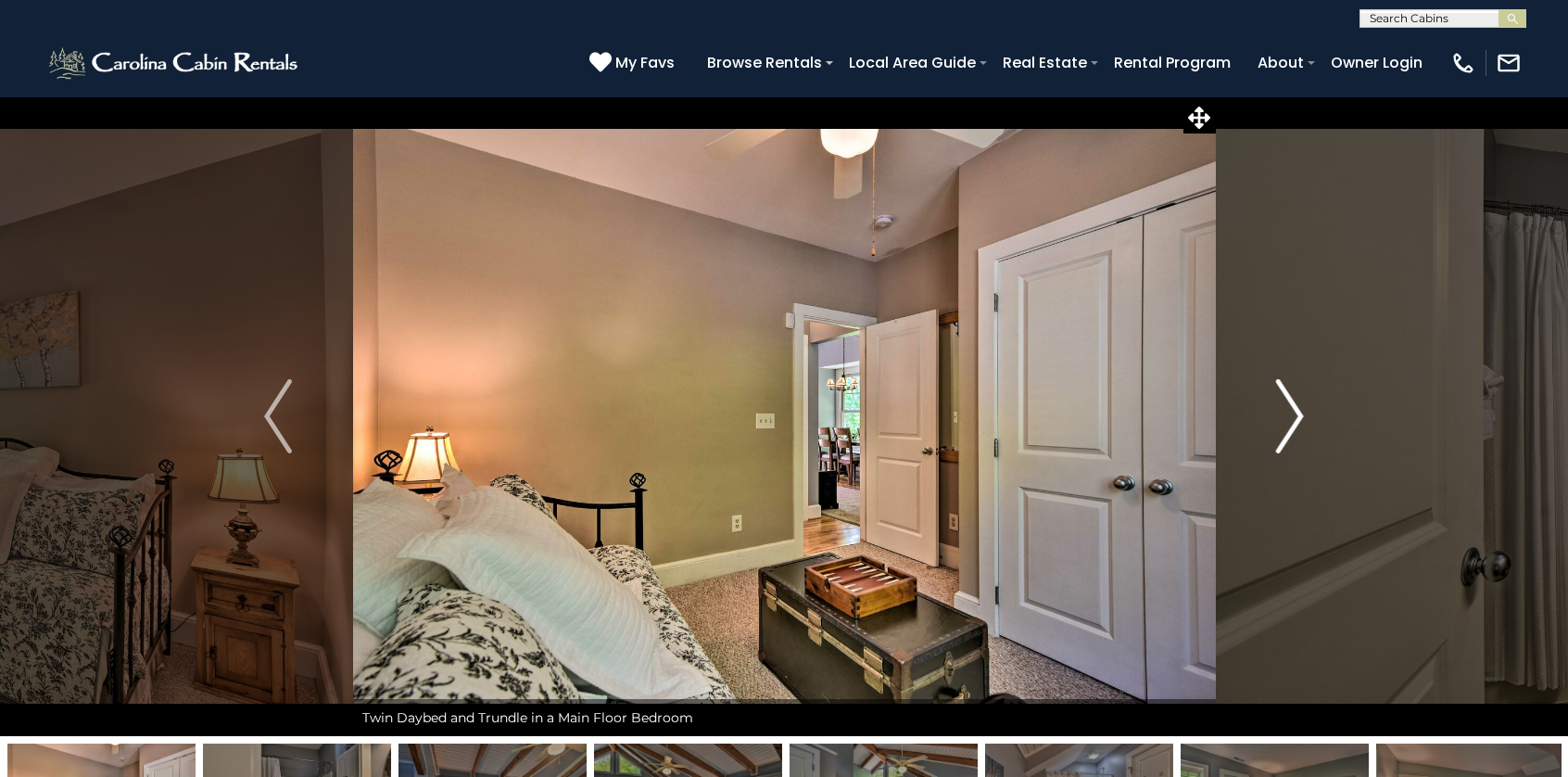
click at [1289, 420] on img "Next" at bounding box center [1290, 416] width 28 height 74
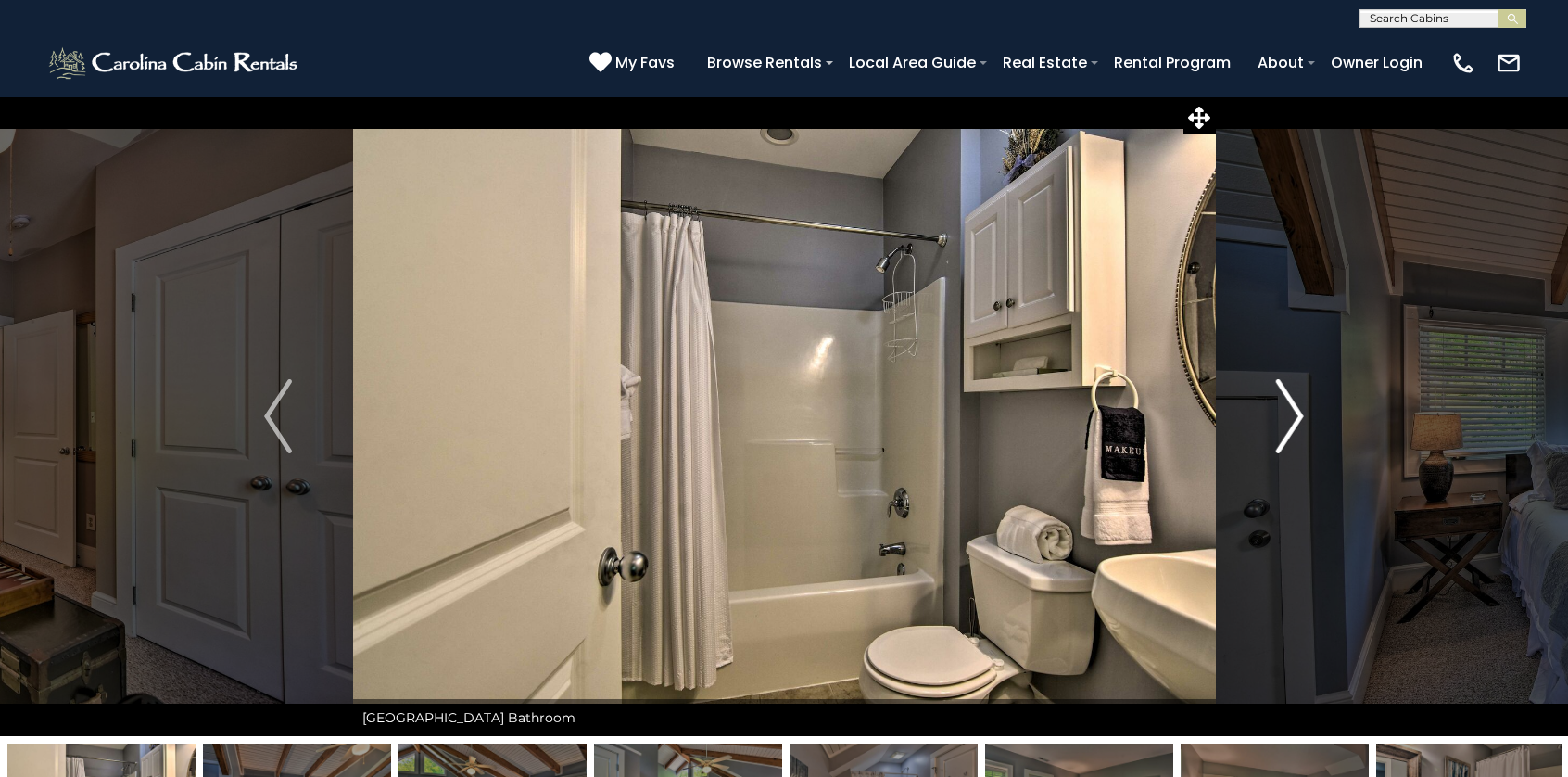
click at [1292, 420] on img "Next" at bounding box center [1290, 416] width 28 height 74
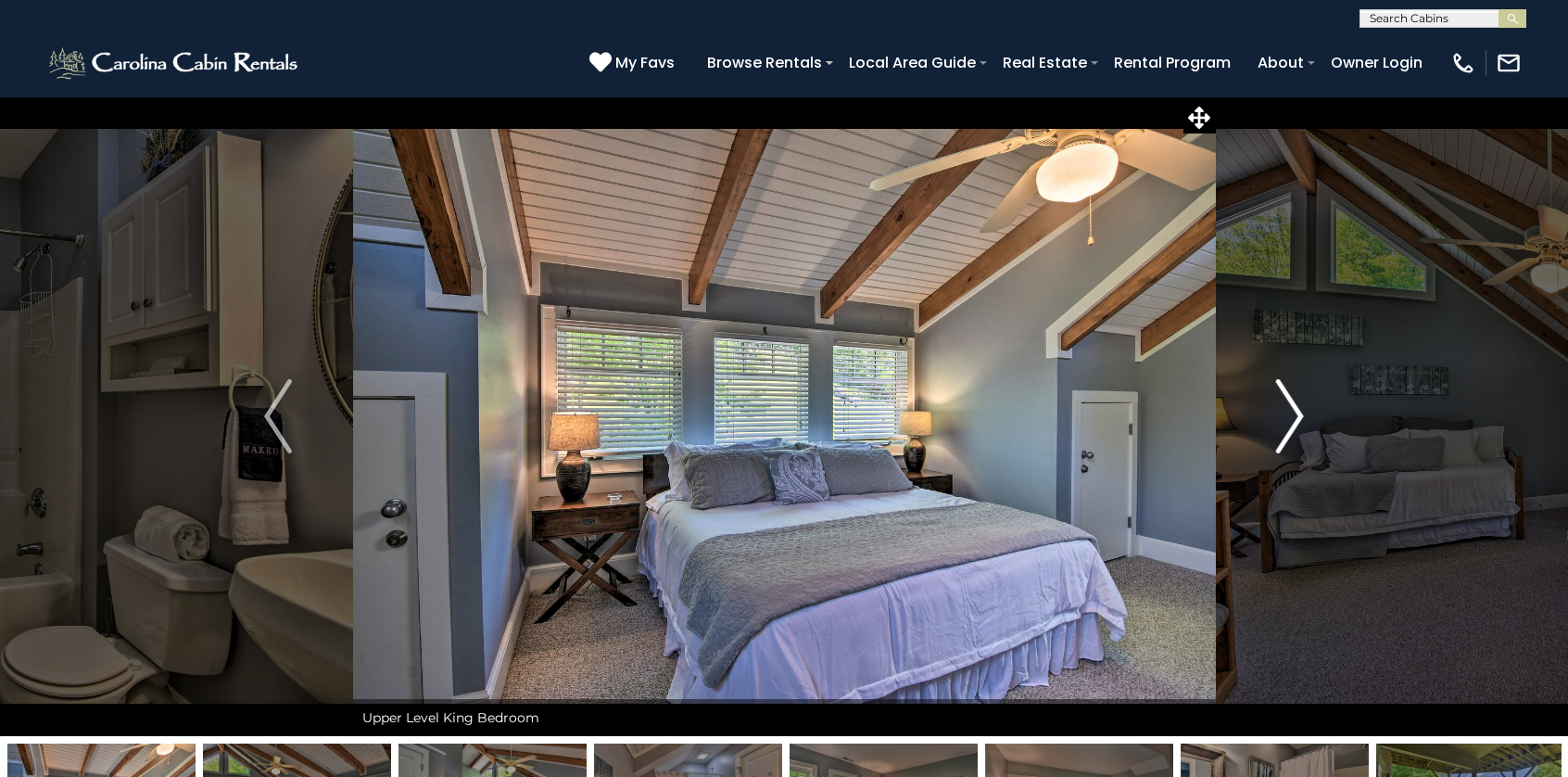
click at [1292, 420] on img "Next" at bounding box center [1290, 416] width 28 height 74
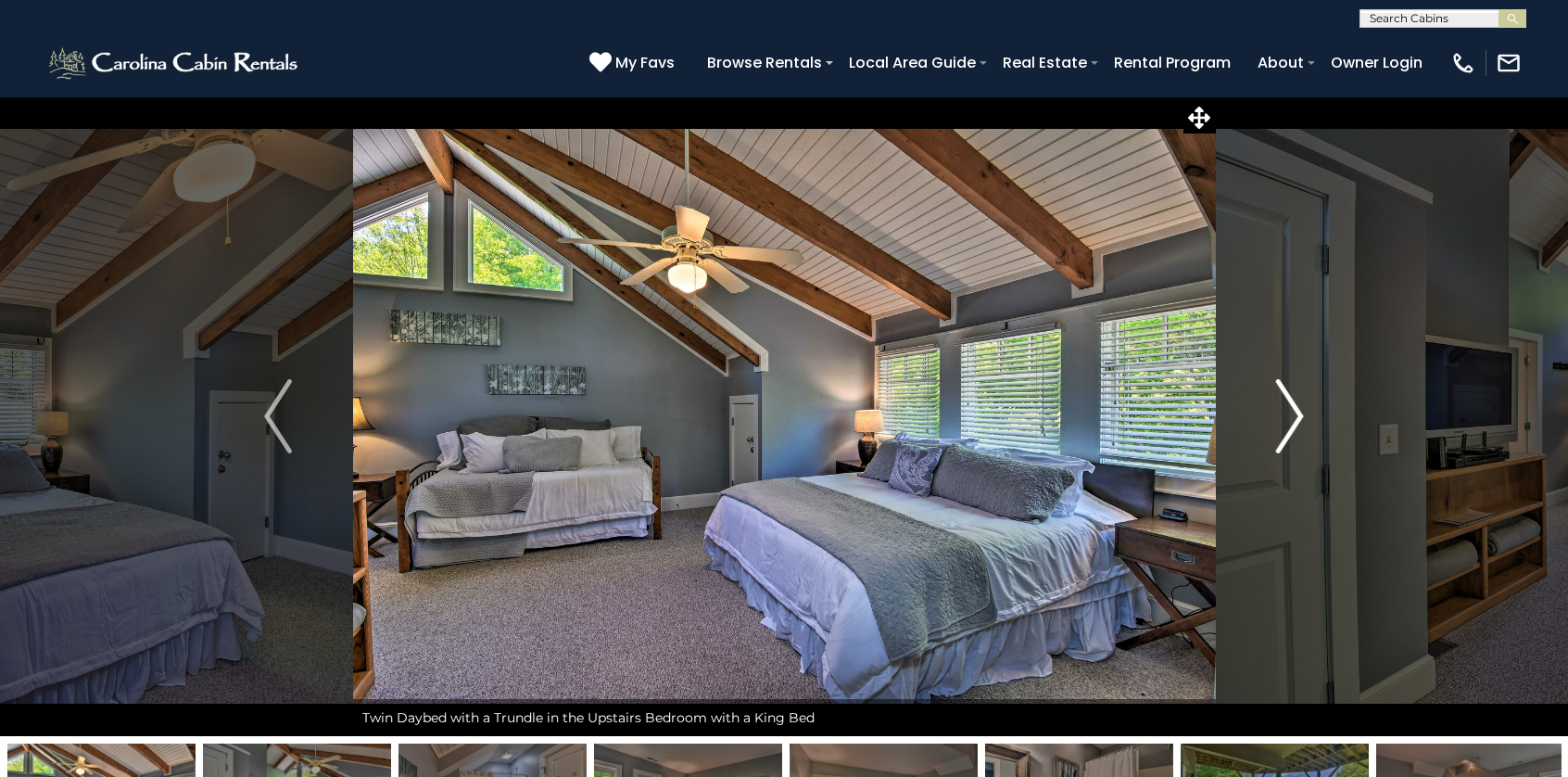
click at [1292, 421] on img "Next" at bounding box center [1290, 416] width 28 height 74
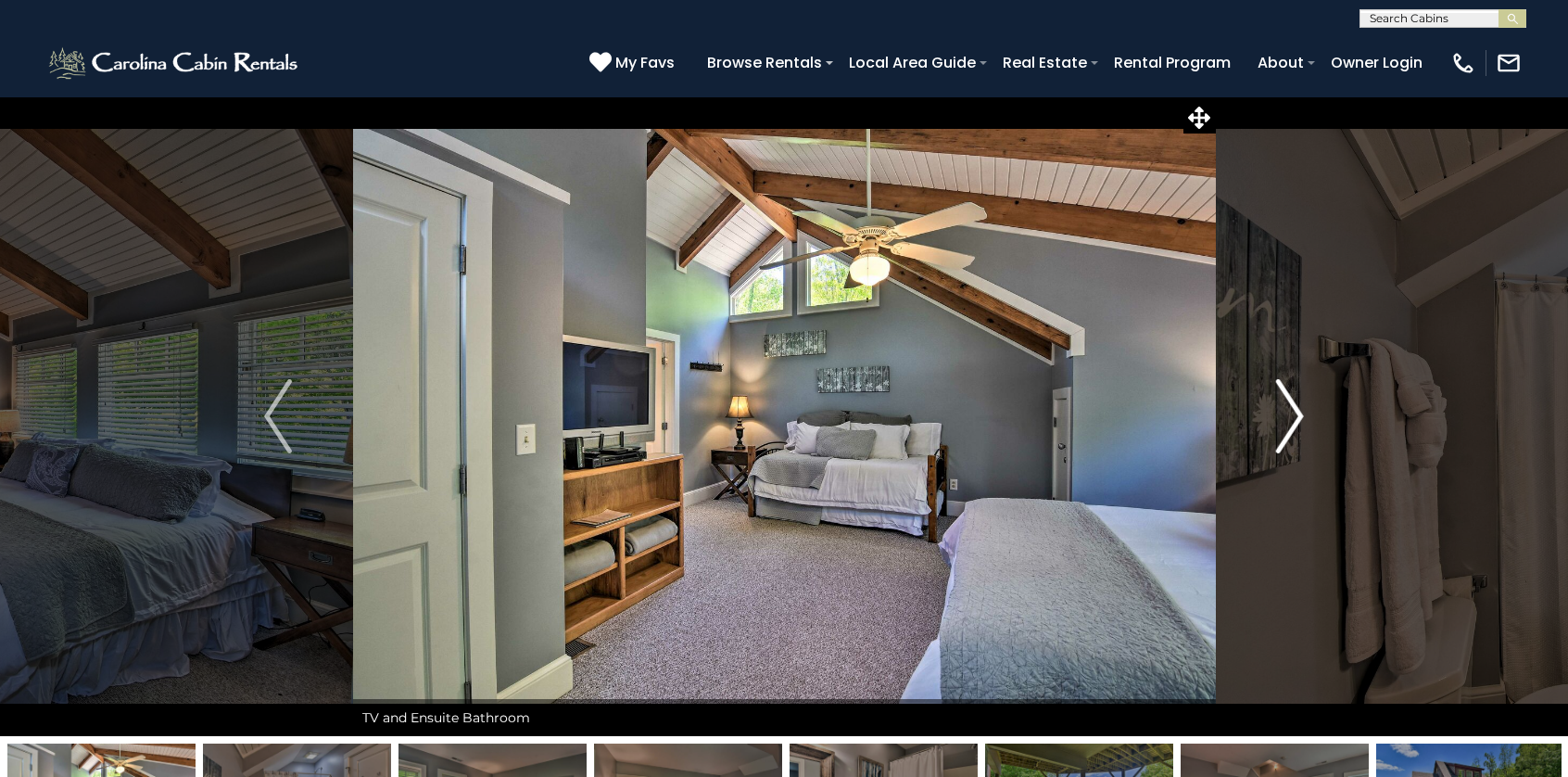
click at [1292, 422] on img "Next" at bounding box center [1290, 416] width 28 height 74
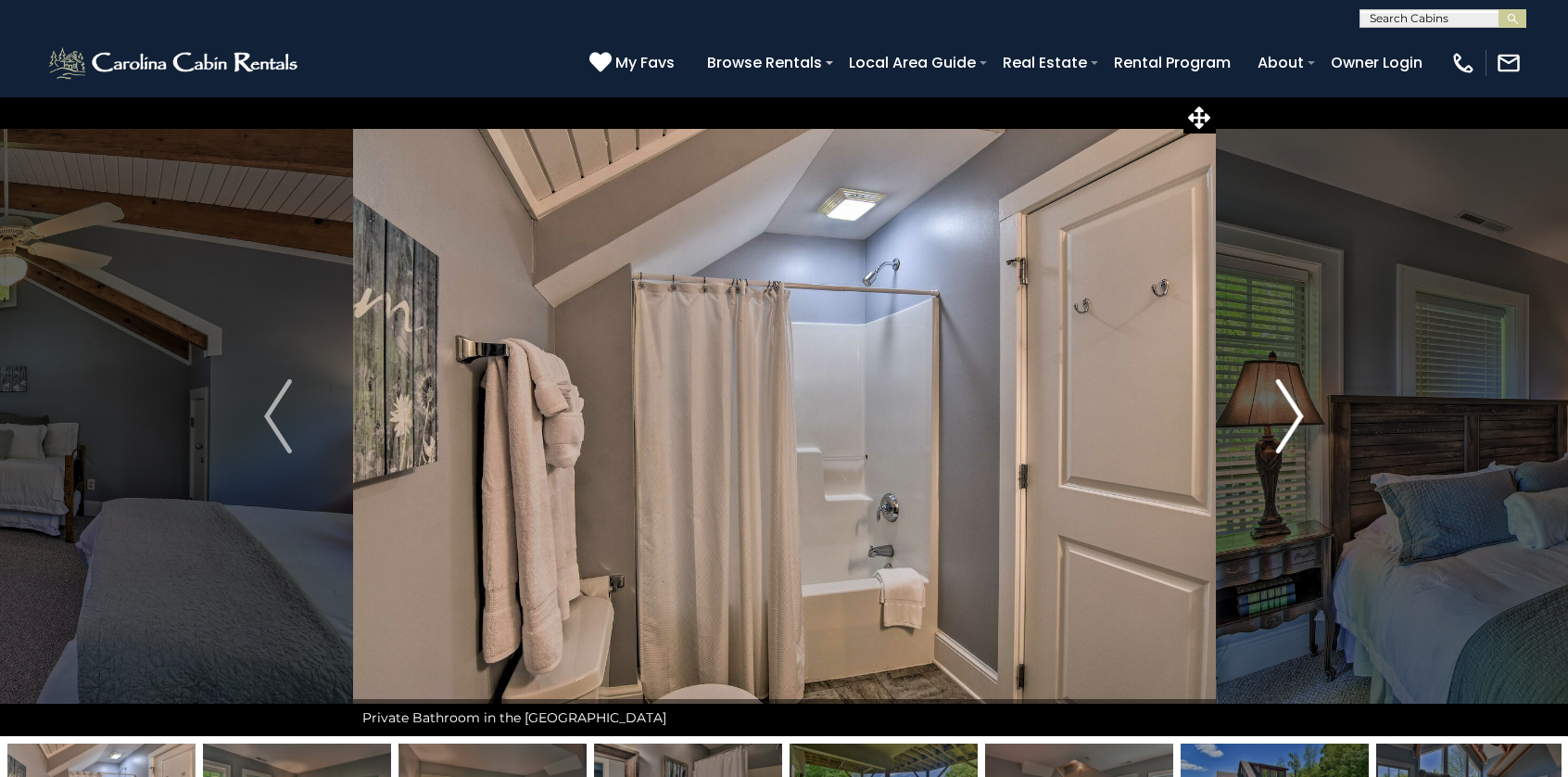
click at [1292, 422] on img "Next" at bounding box center [1290, 416] width 28 height 74
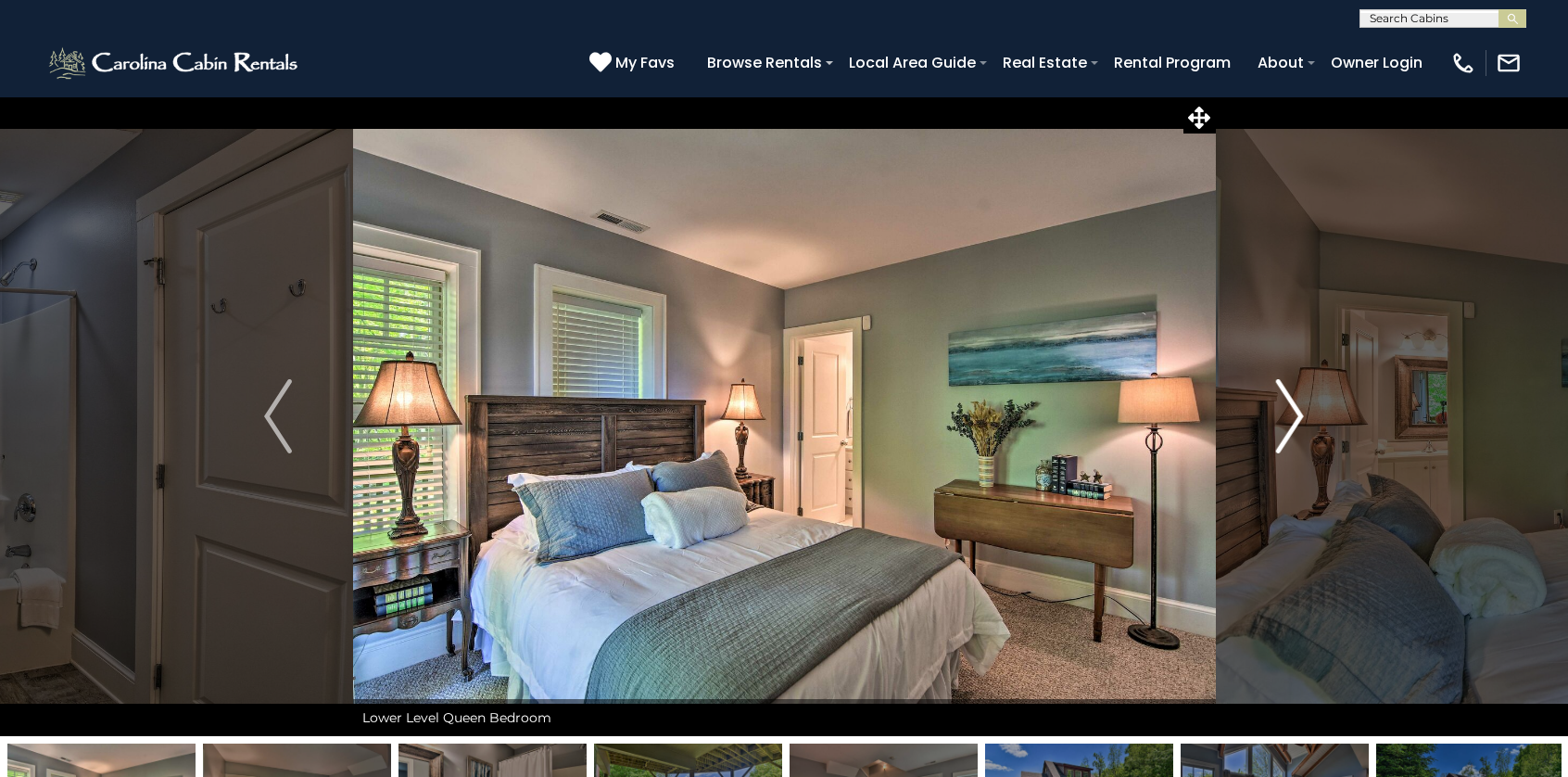
click at [1292, 422] on img "Next" at bounding box center [1290, 416] width 28 height 74
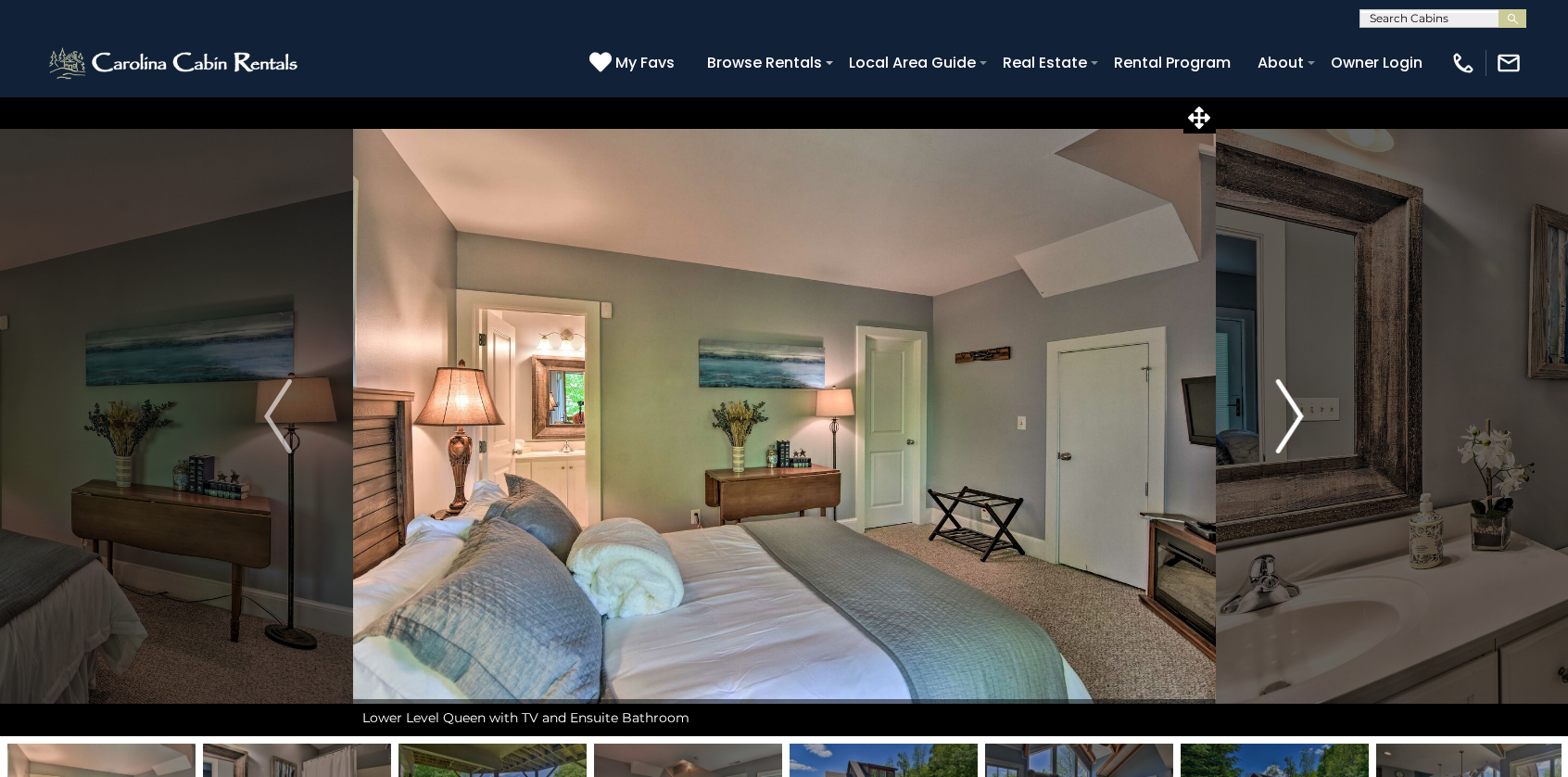
click at [1292, 422] on img "Next" at bounding box center [1290, 416] width 28 height 74
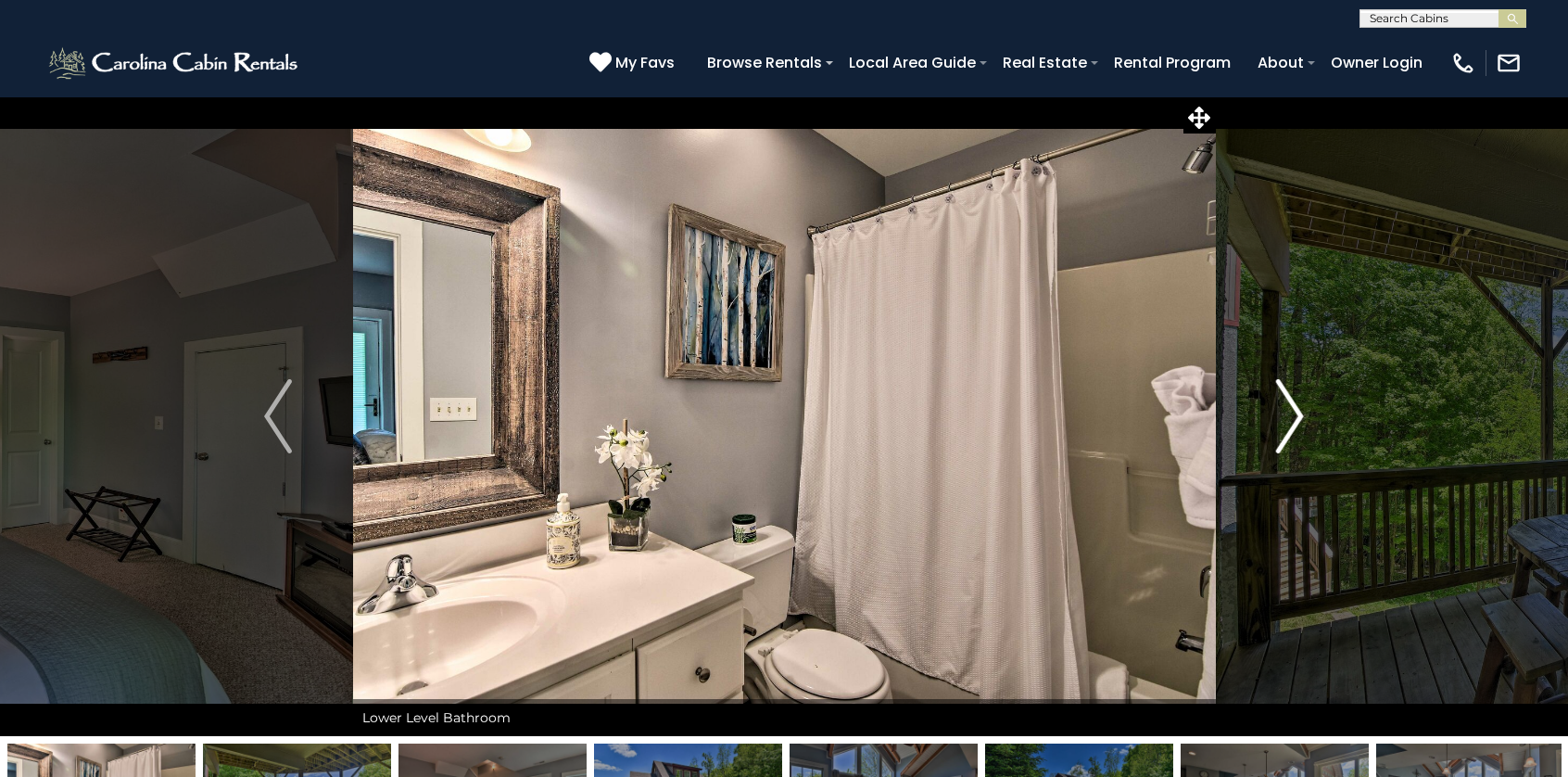
click at [1292, 422] on img "Next" at bounding box center [1290, 416] width 28 height 74
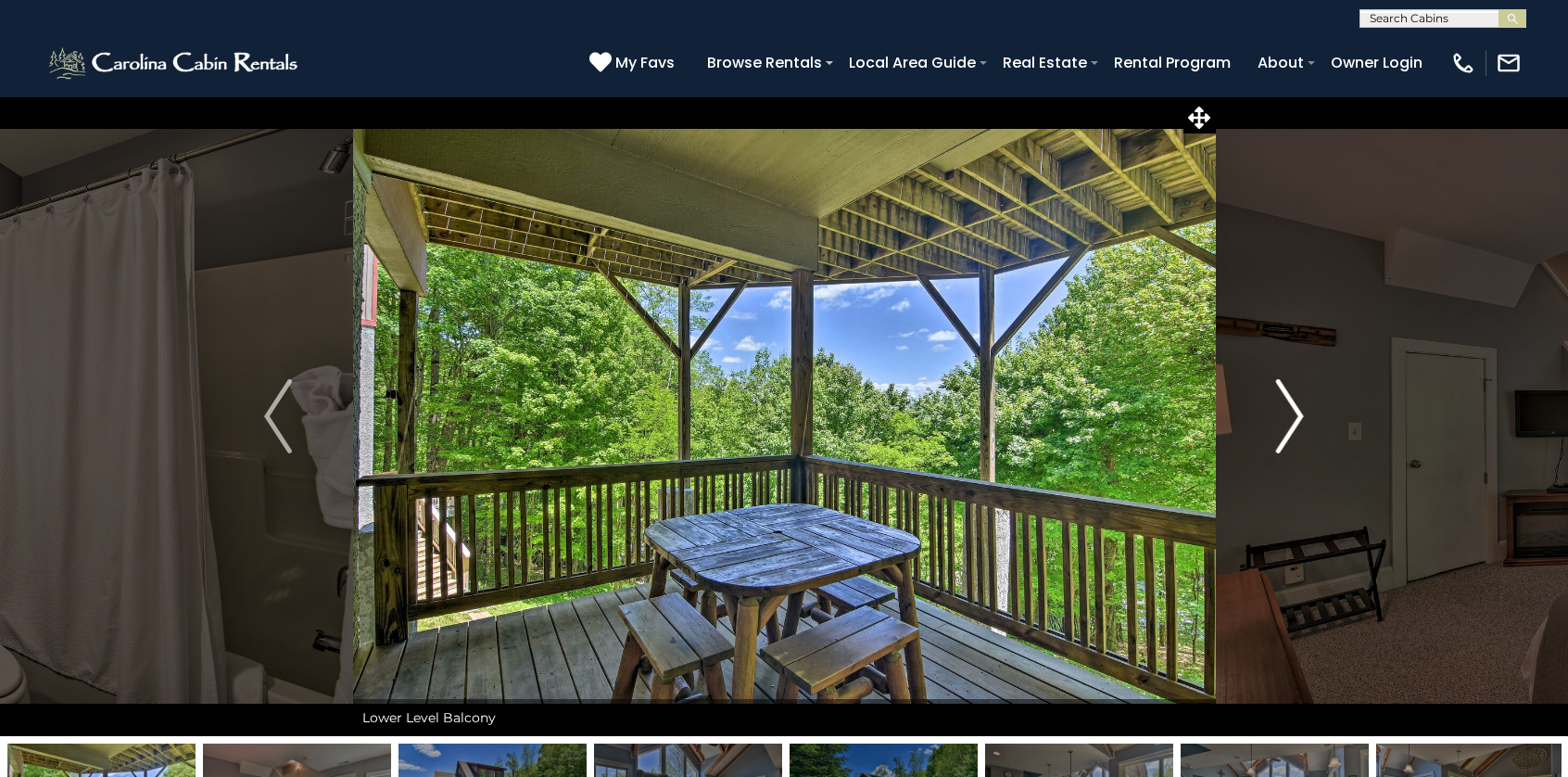
click at [1292, 422] on img "Next" at bounding box center [1290, 416] width 28 height 74
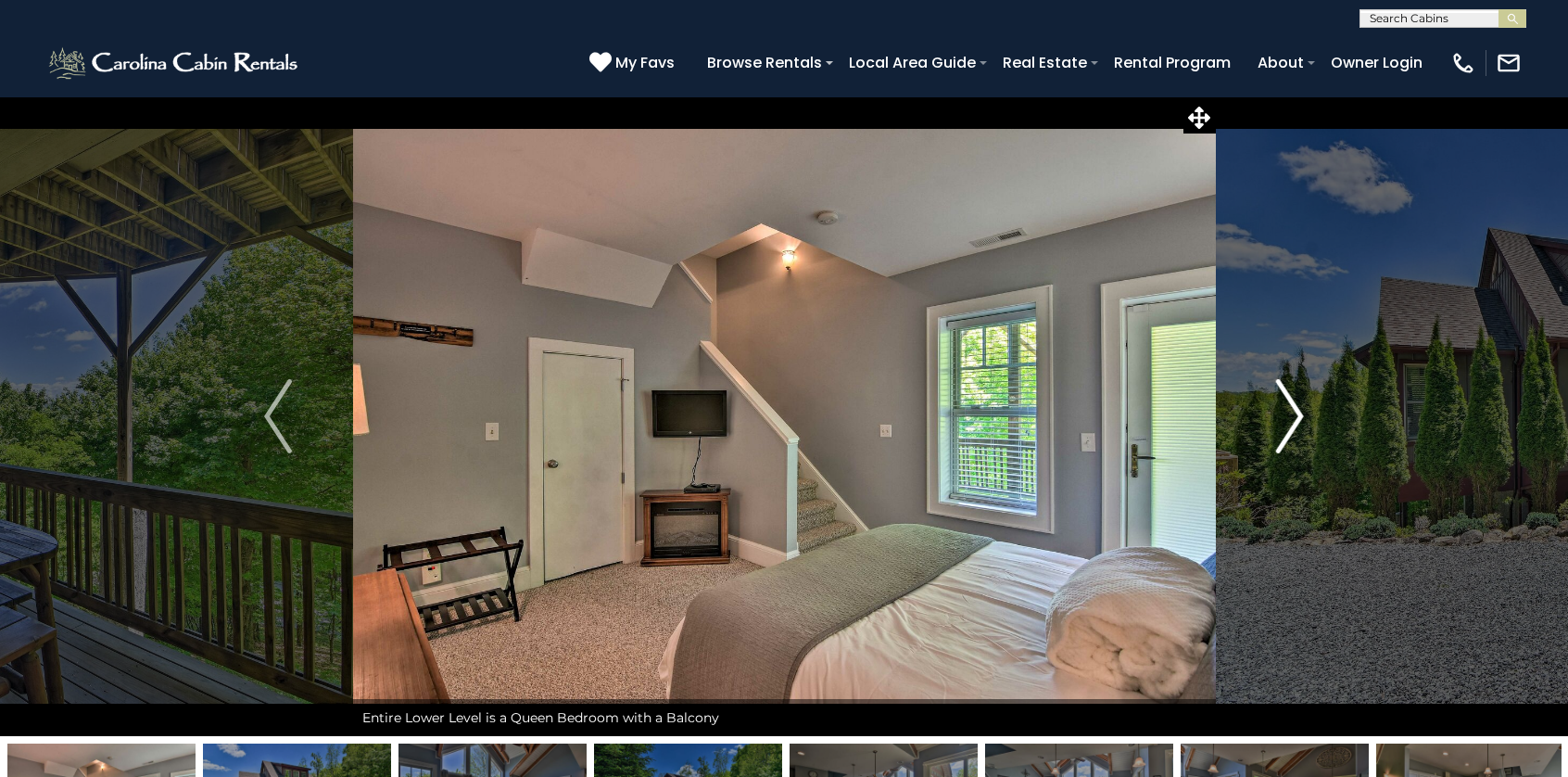
click at [1293, 418] on img "Next" at bounding box center [1290, 416] width 28 height 74
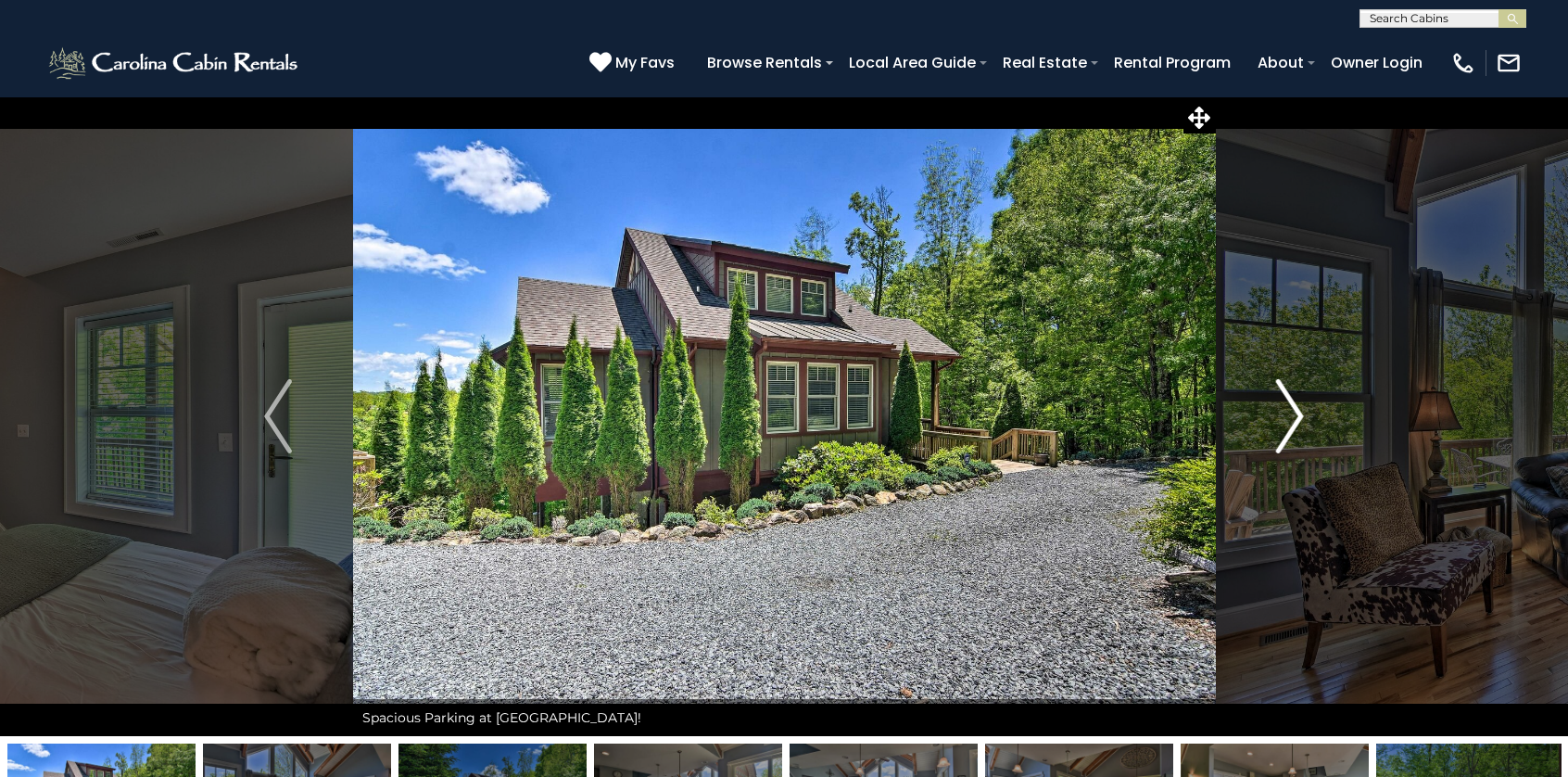
click at [1293, 418] on img "Next" at bounding box center [1290, 416] width 28 height 74
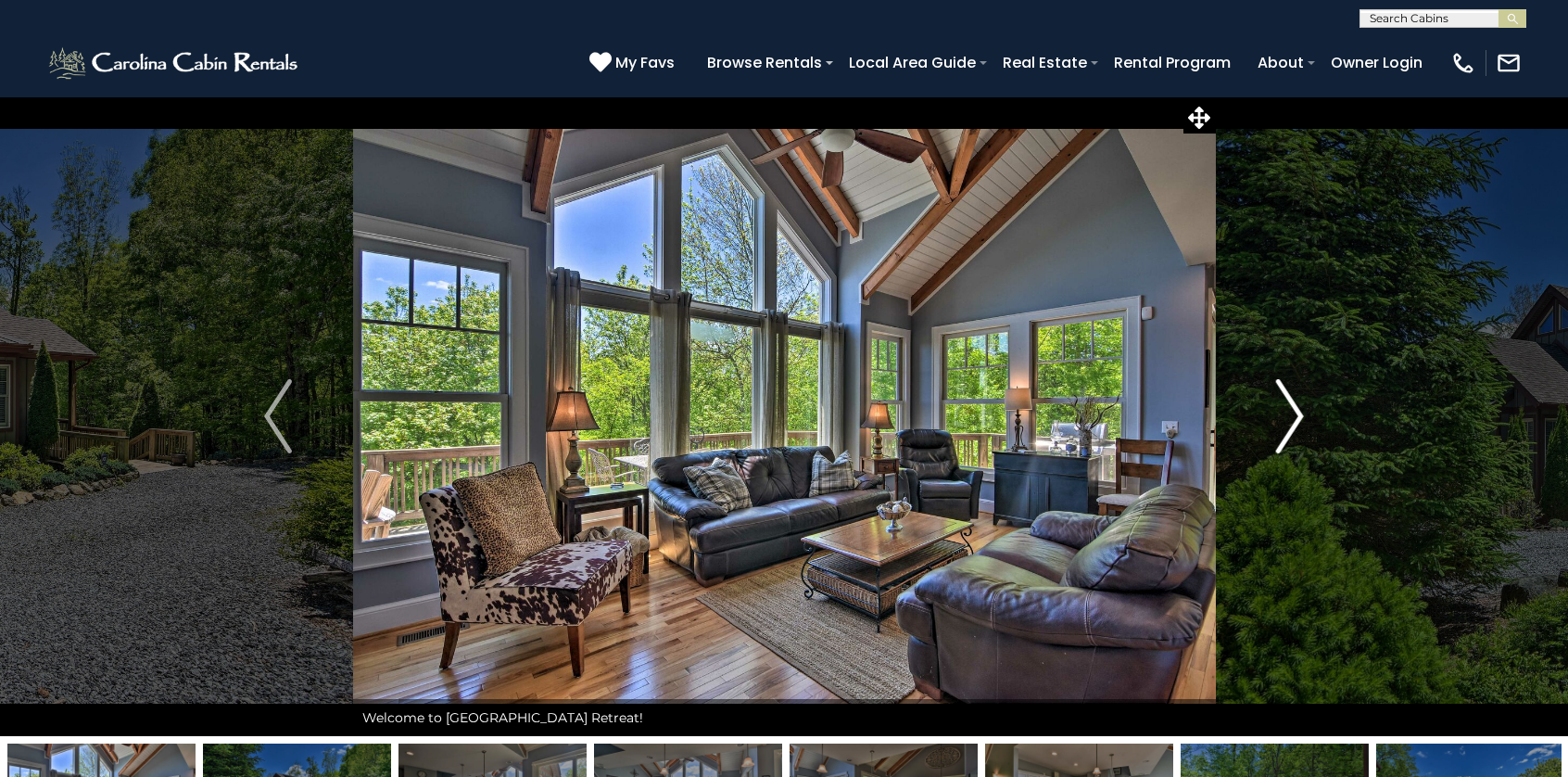
click at [1294, 420] on img "Next" at bounding box center [1290, 416] width 28 height 74
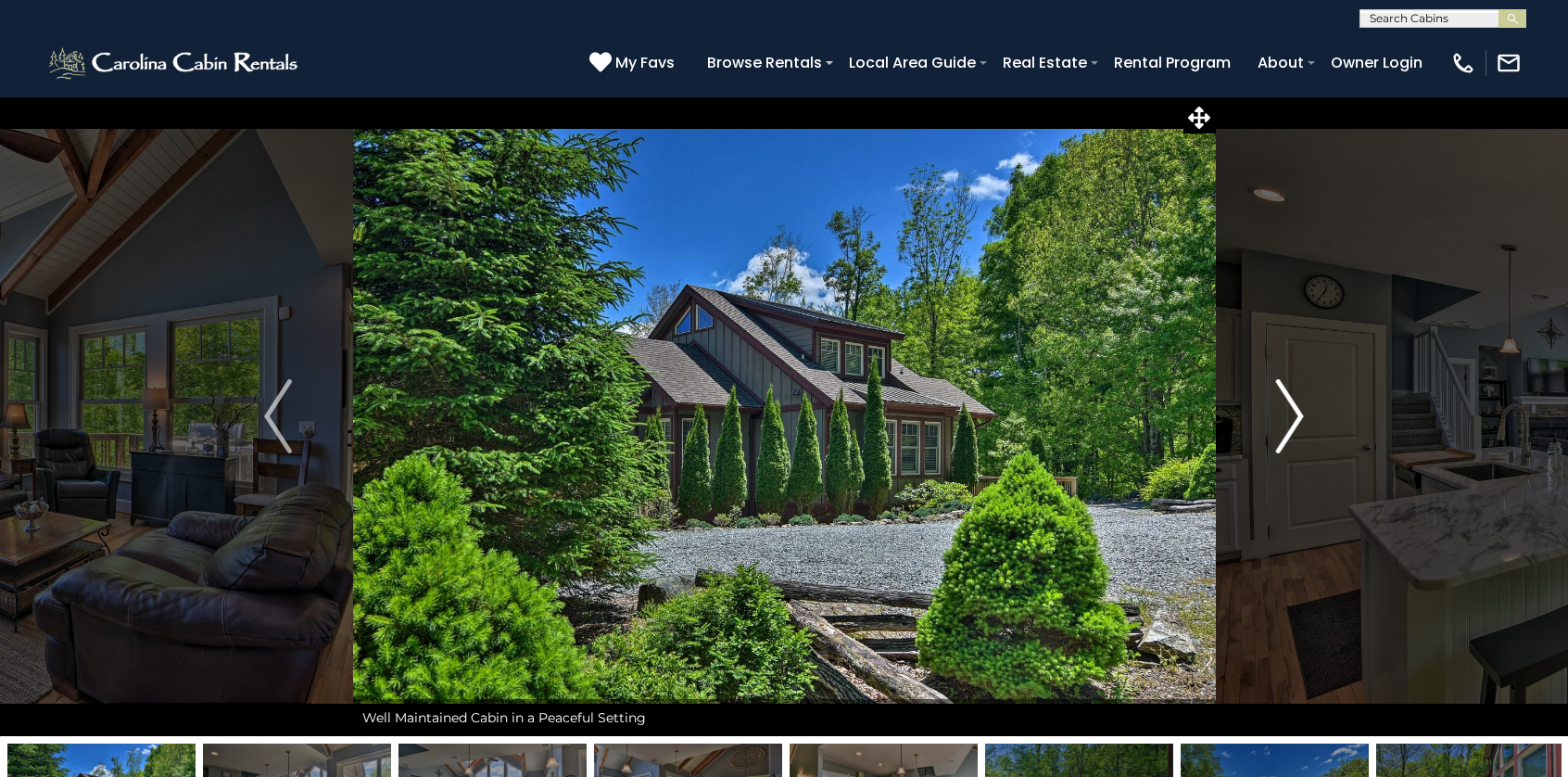
click at [1294, 420] on img "Next" at bounding box center [1290, 416] width 28 height 74
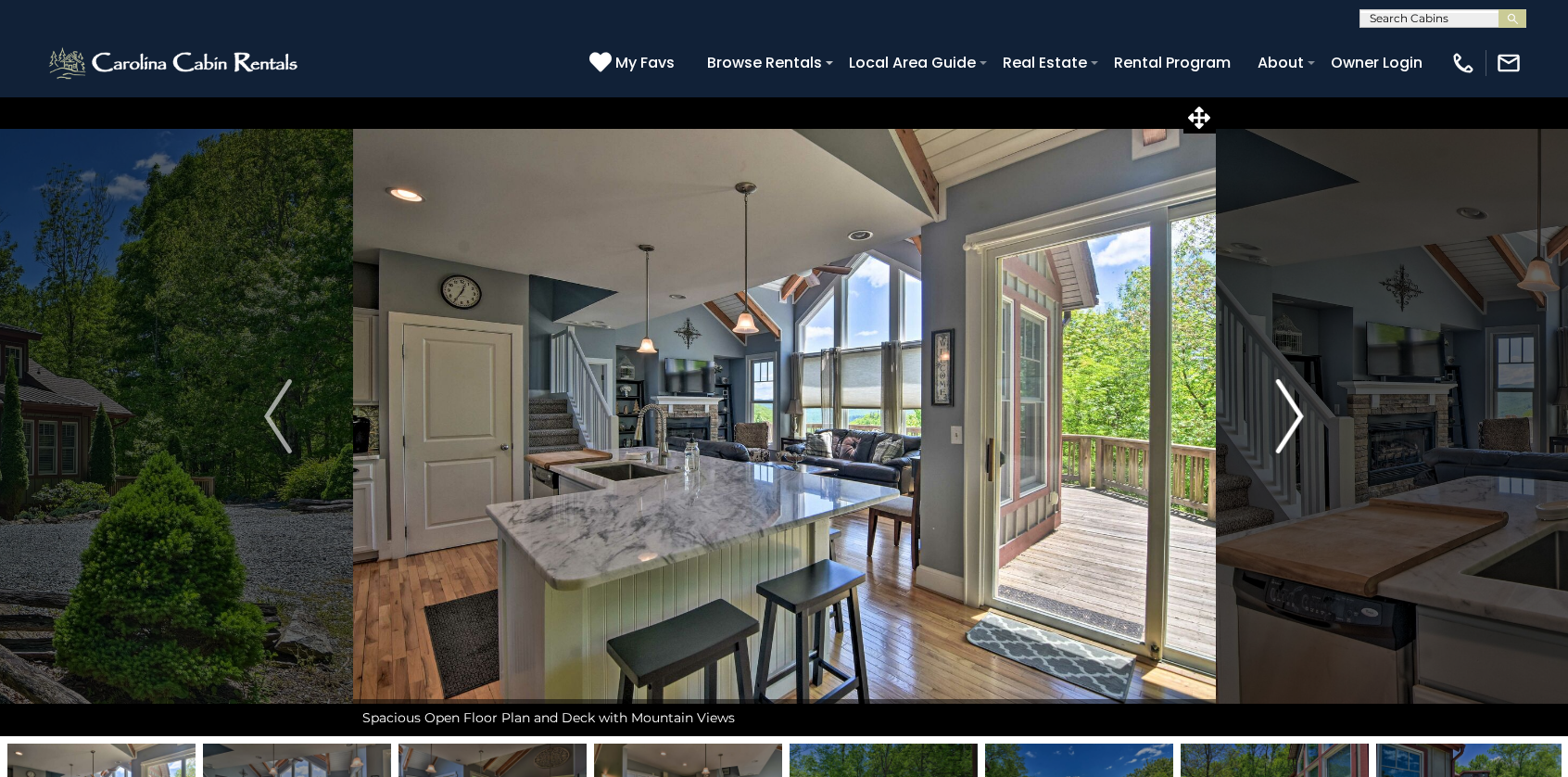
click at [1294, 420] on img "Next" at bounding box center [1290, 416] width 28 height 74
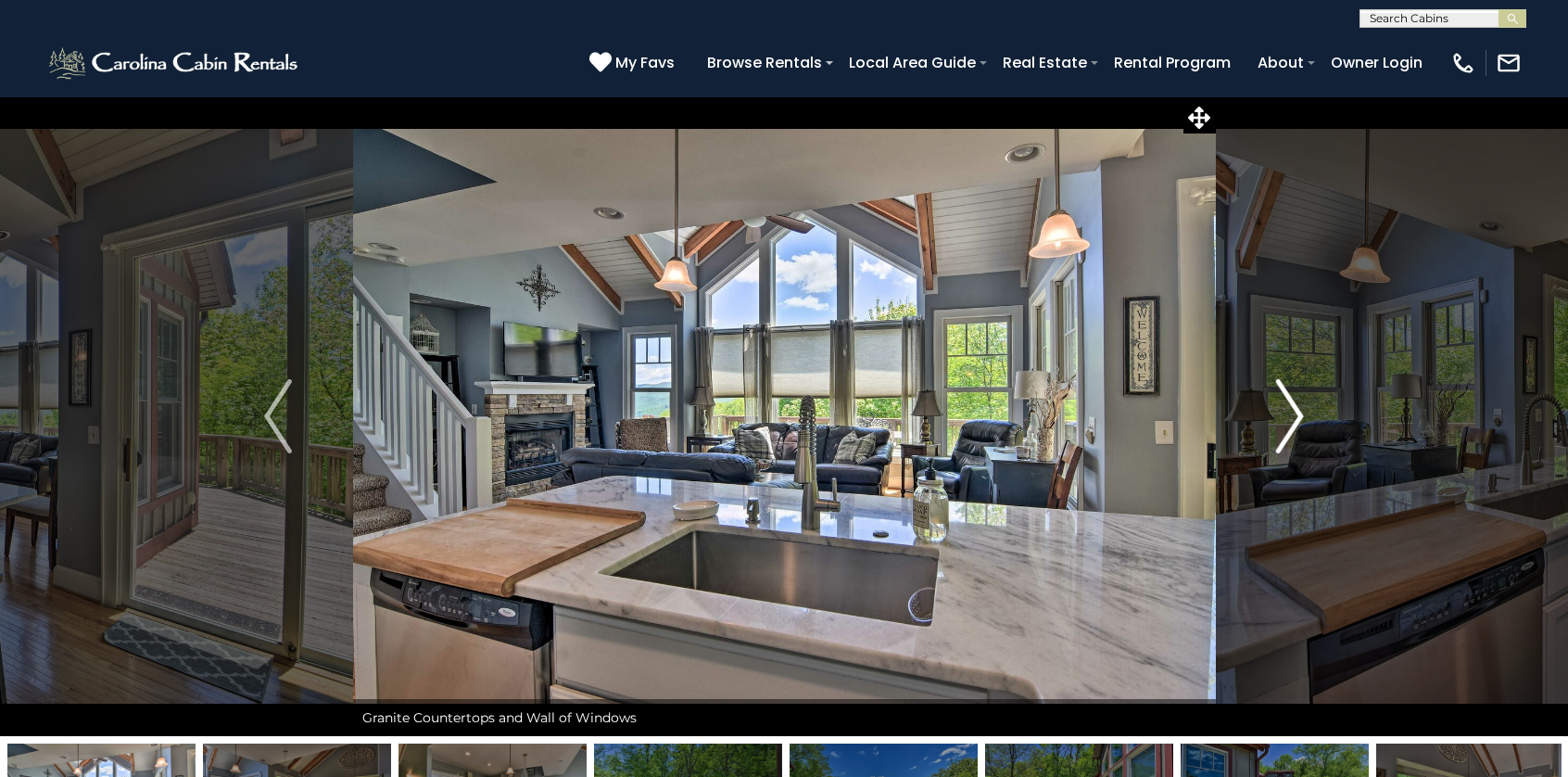
click at [1294, 420] on img "Next" at bounding box center [1290, 416] width 28 height 74
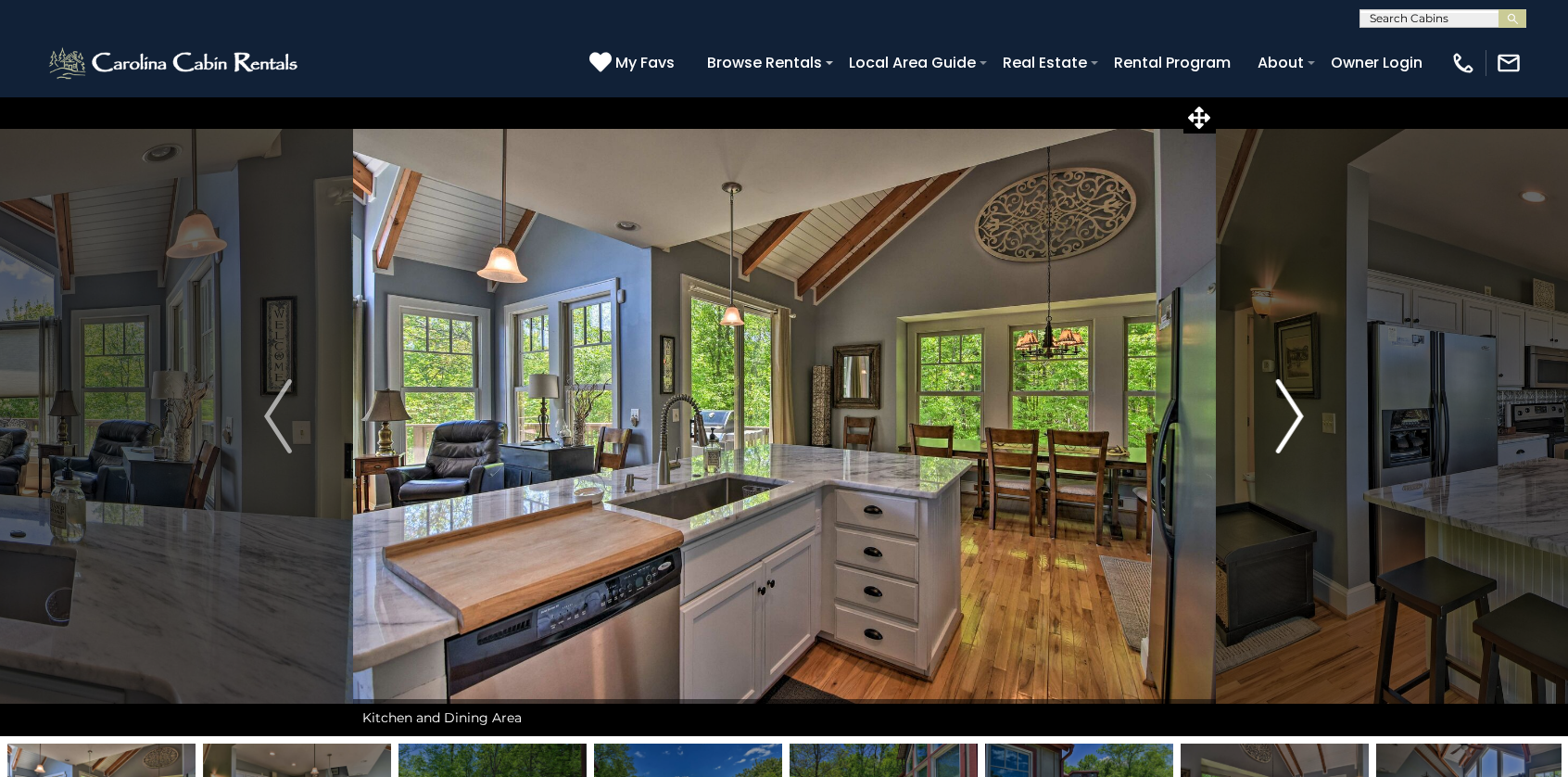
click at [1294, 420] on img "Next" at bounding box center [1290, 416] width 28 height 74
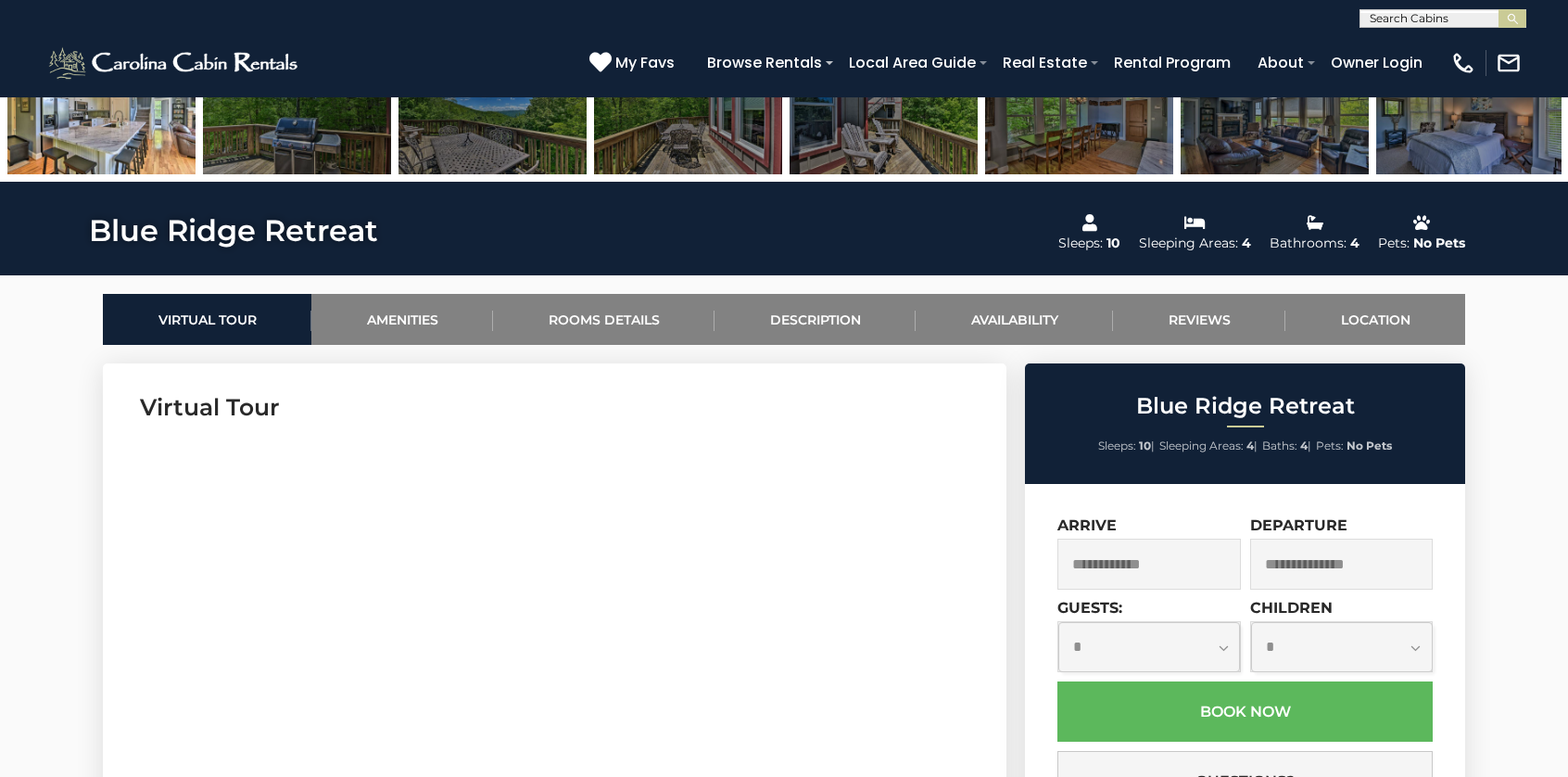
scroll to position [649, 0]
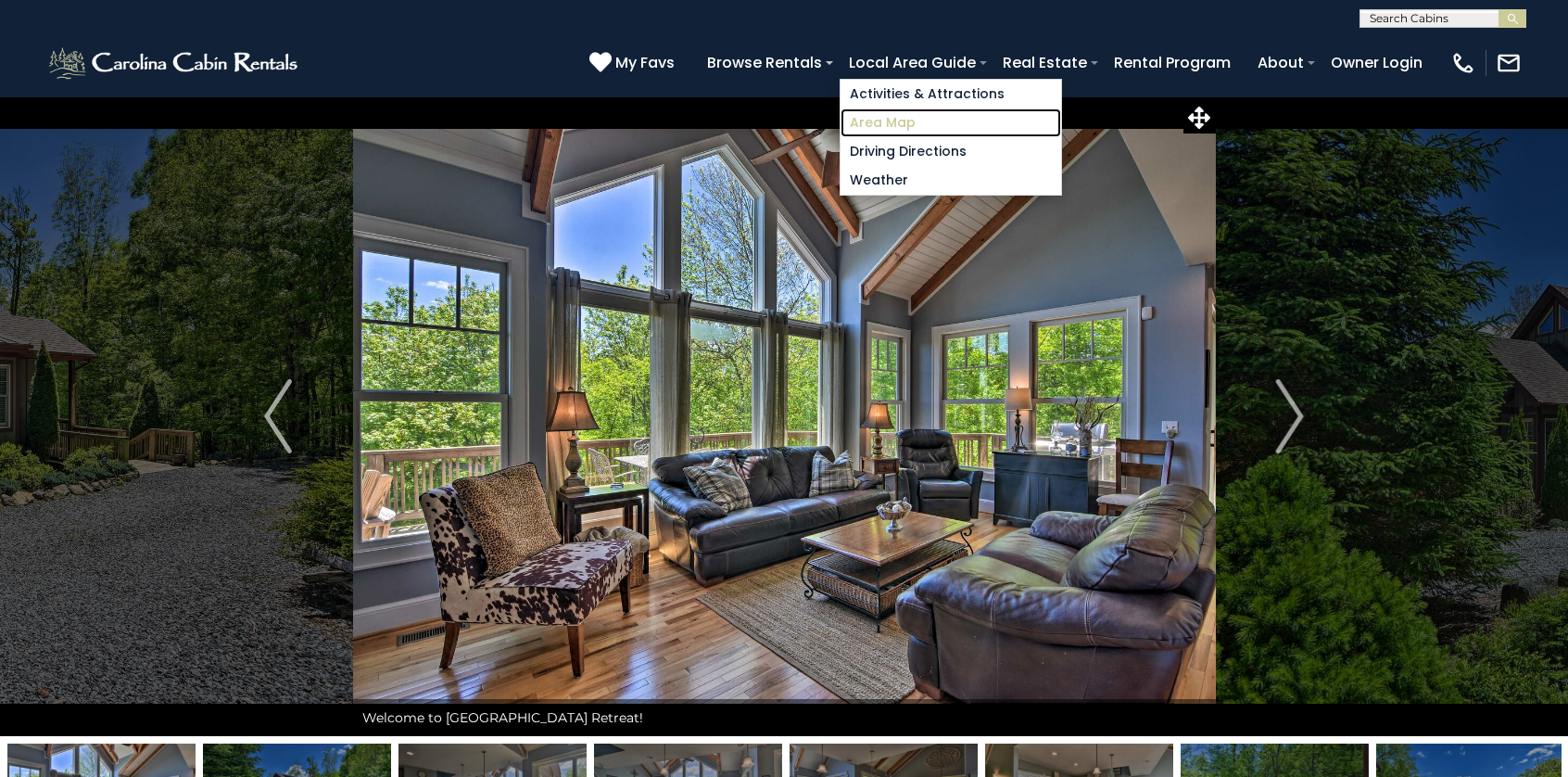
click at [897, 118] on link "Area Map" at bounding box center [950, 123] width 220 height 29
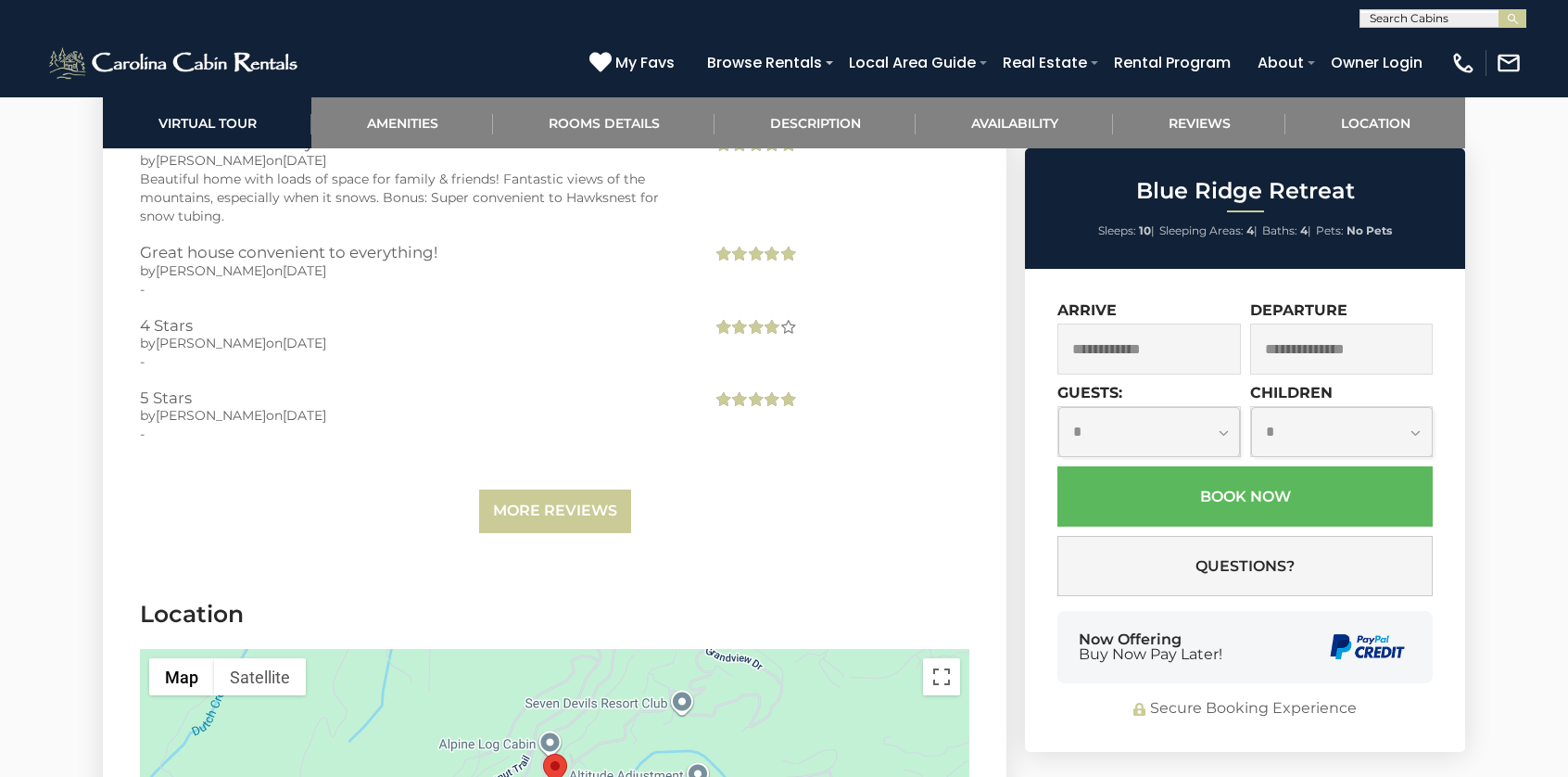
scroll to position [4173, 0]
